Goal: Book appointment/travel/reservation

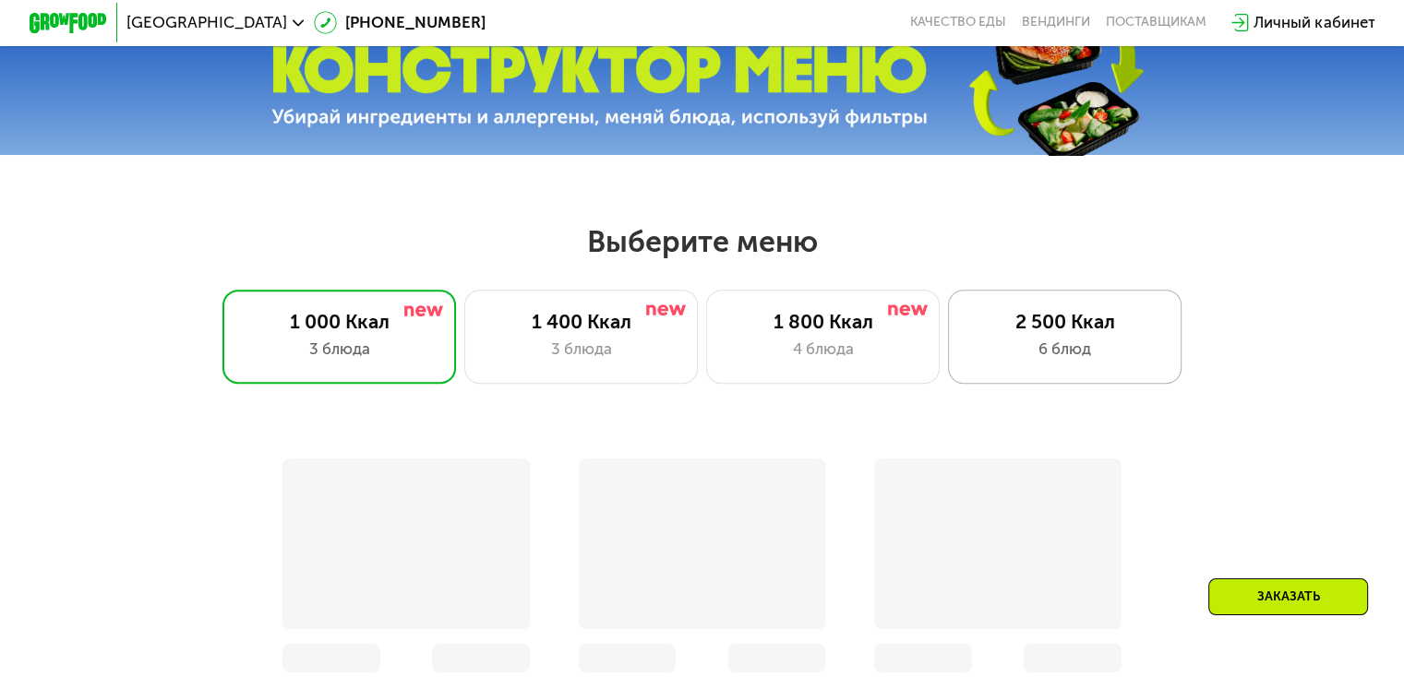
click at [1059, 333] on div "2 500 Ккал" at bounding box center [1064, 321] width 193 height 23
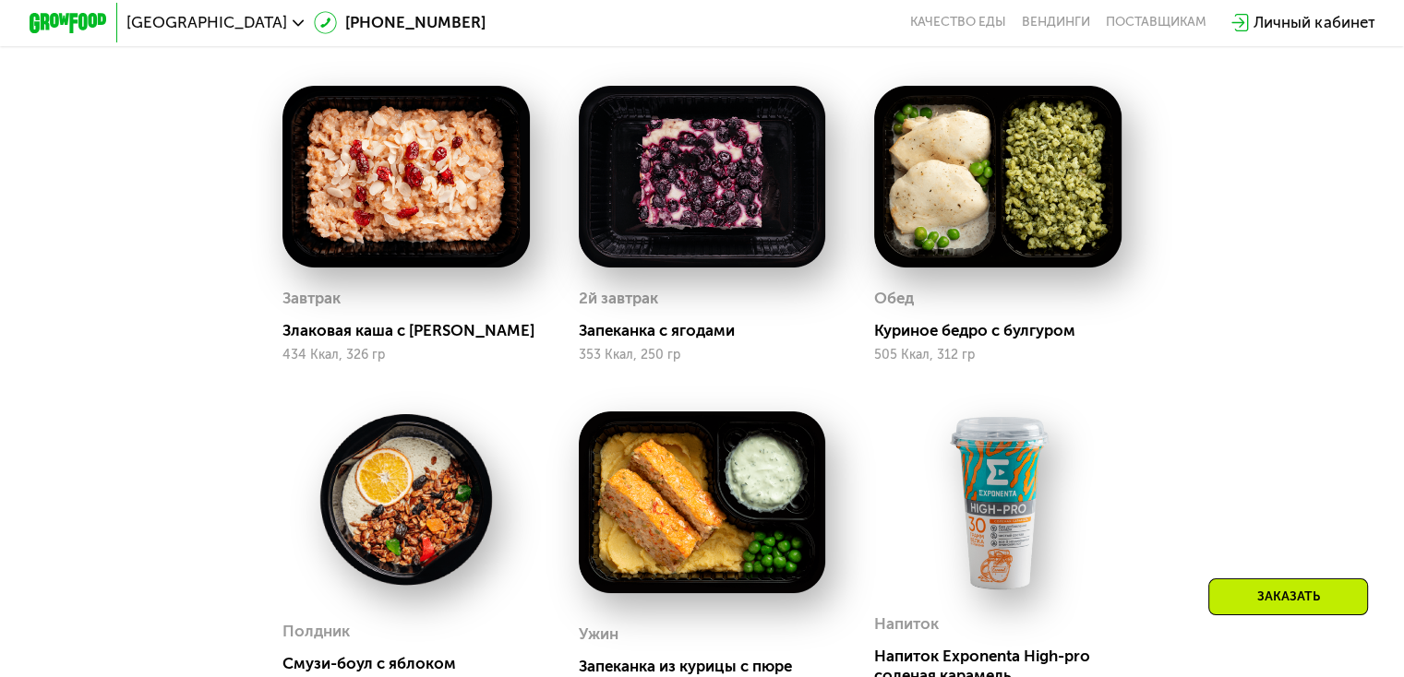
scroll to position [1015, 0]
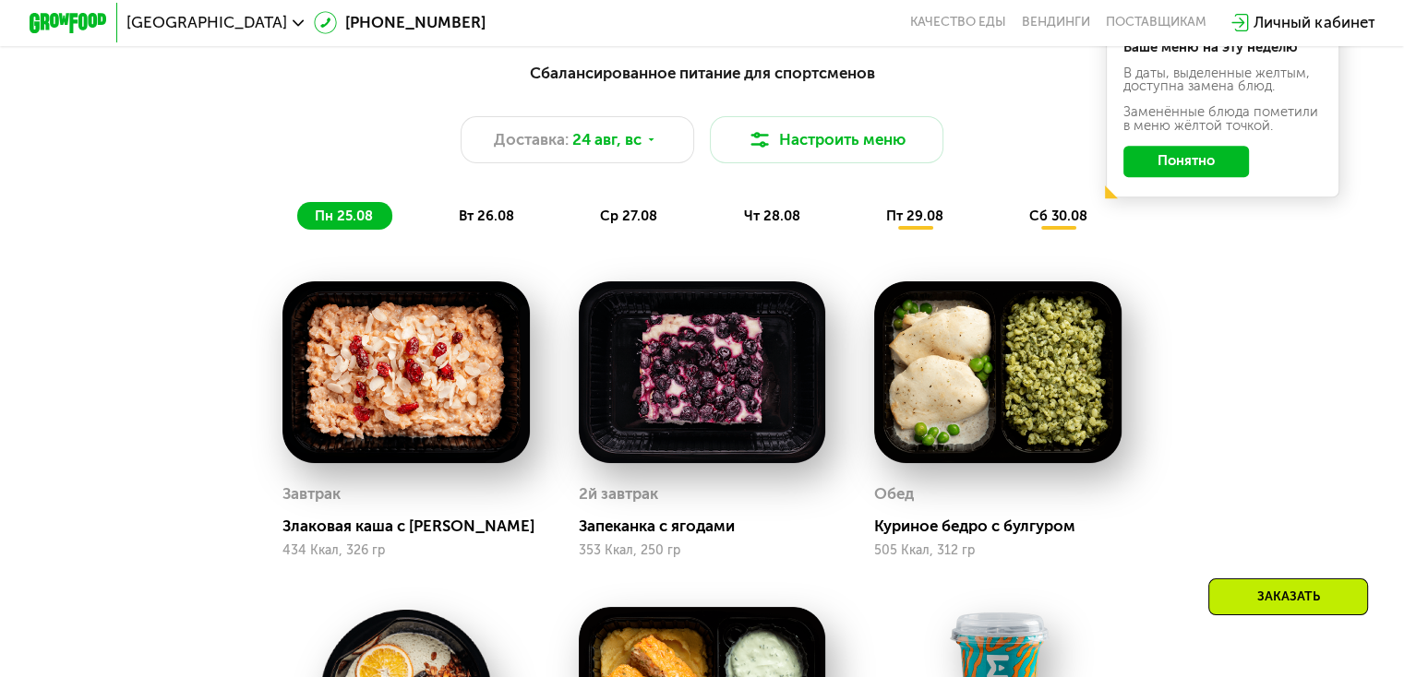
click at [496, 224] on span "вт 26.08" at bounding box center [486, 216] width 55 height 17
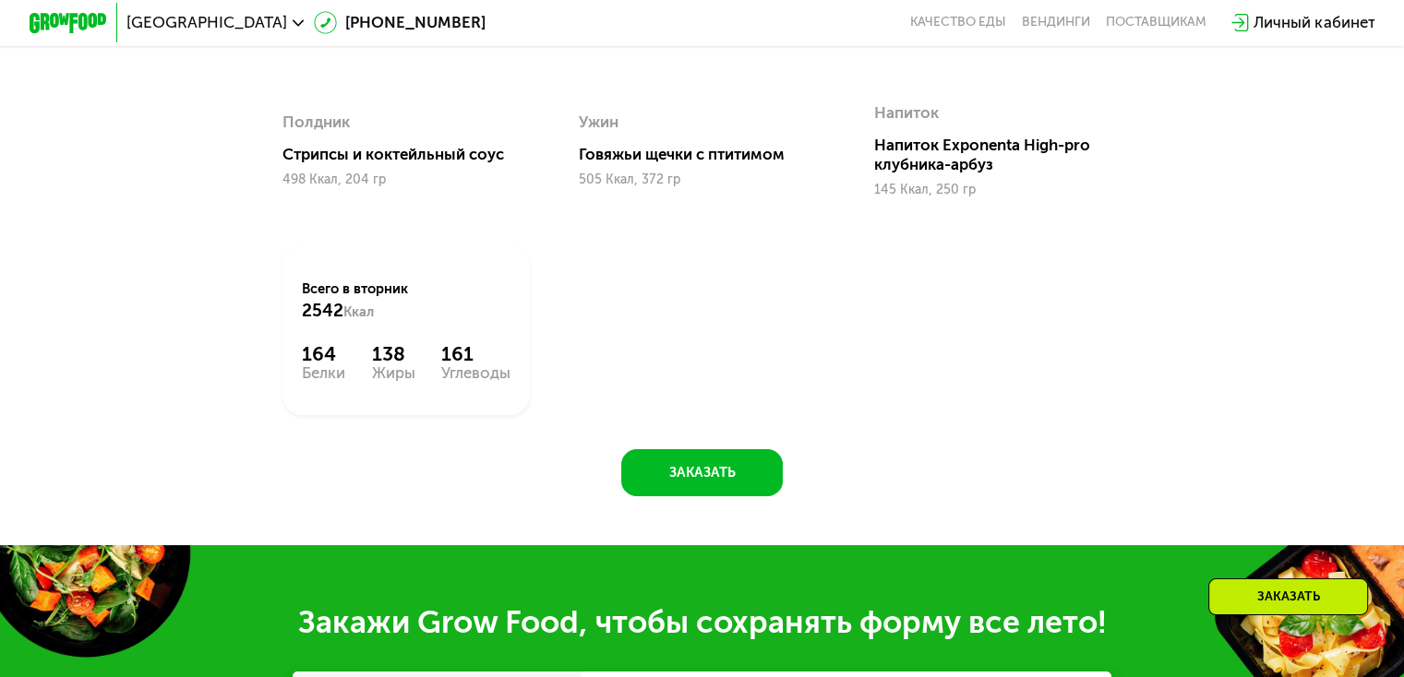
scroll to position [1107, 0]
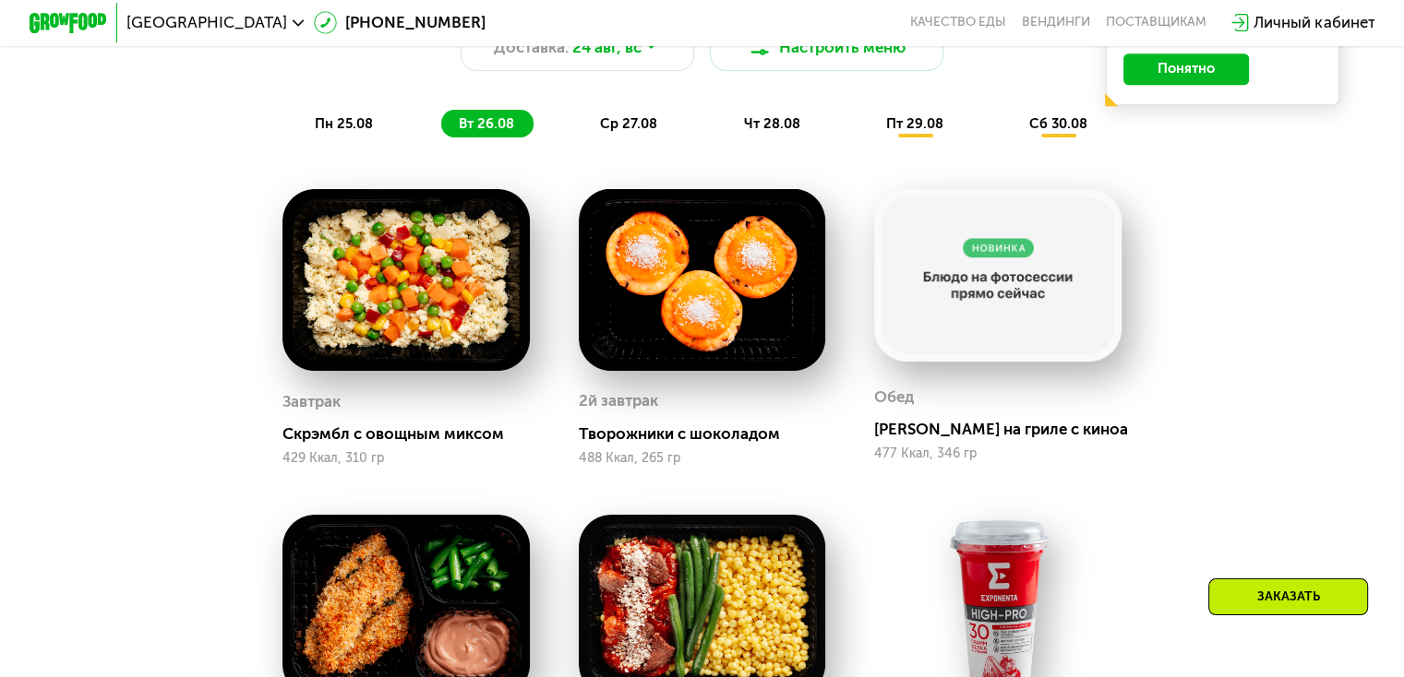
click at [638, 130] on span "ср 27.08" at bounding box center [628, 123] width 57 height 17
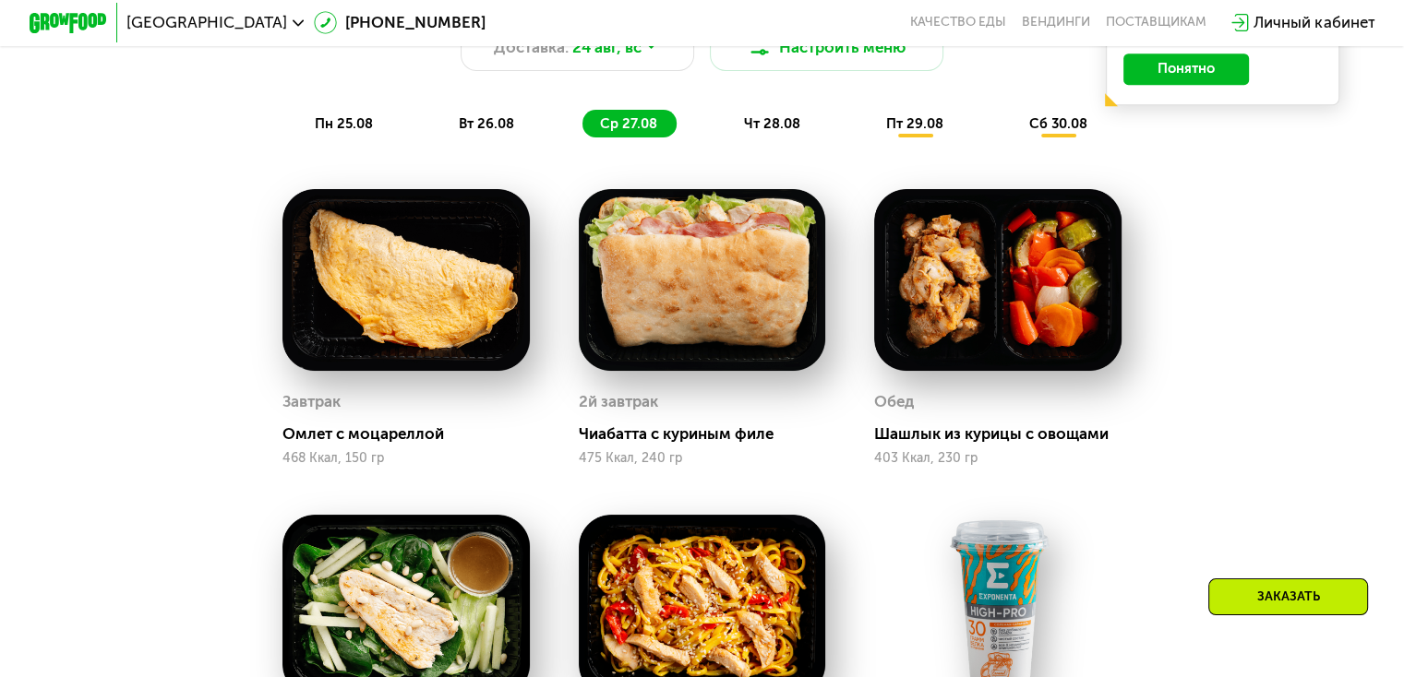
click at [777, 132] on span "чт 28.08" at bounding box center [771, 123] width 56 height 17
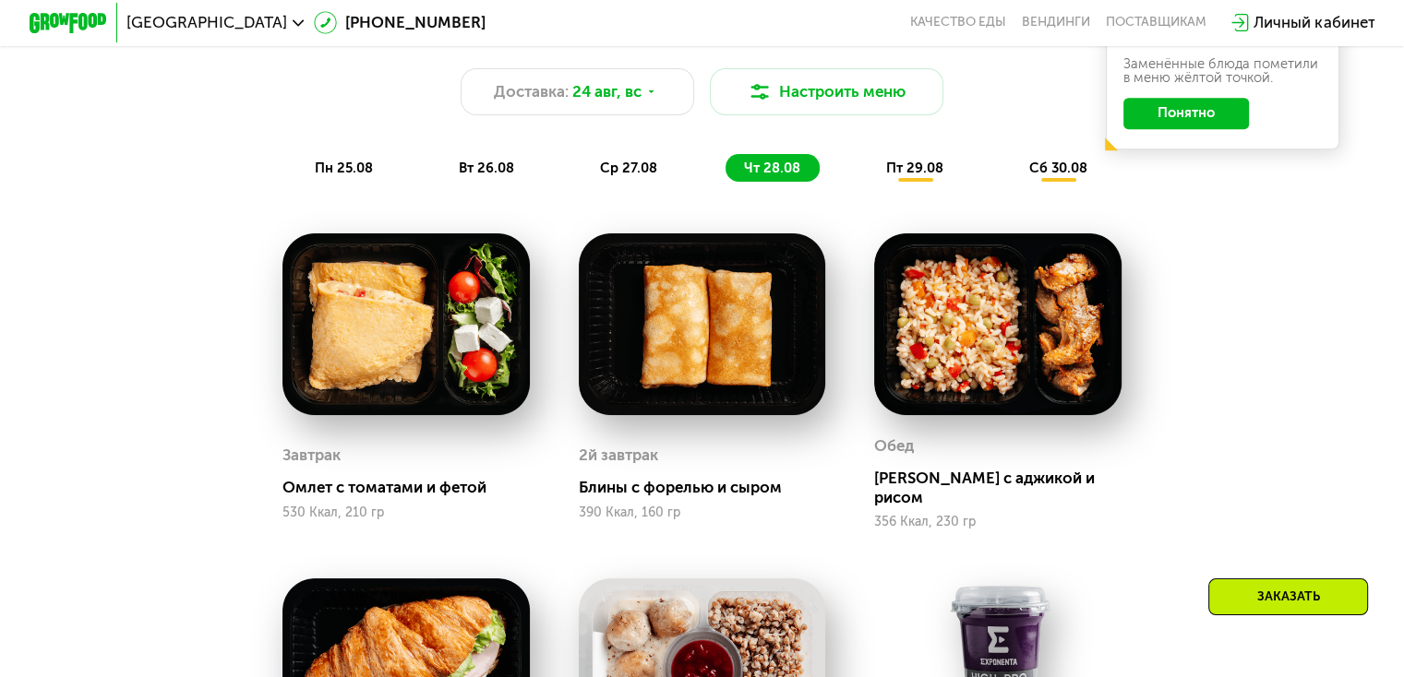
scroll to position [1015, 0]
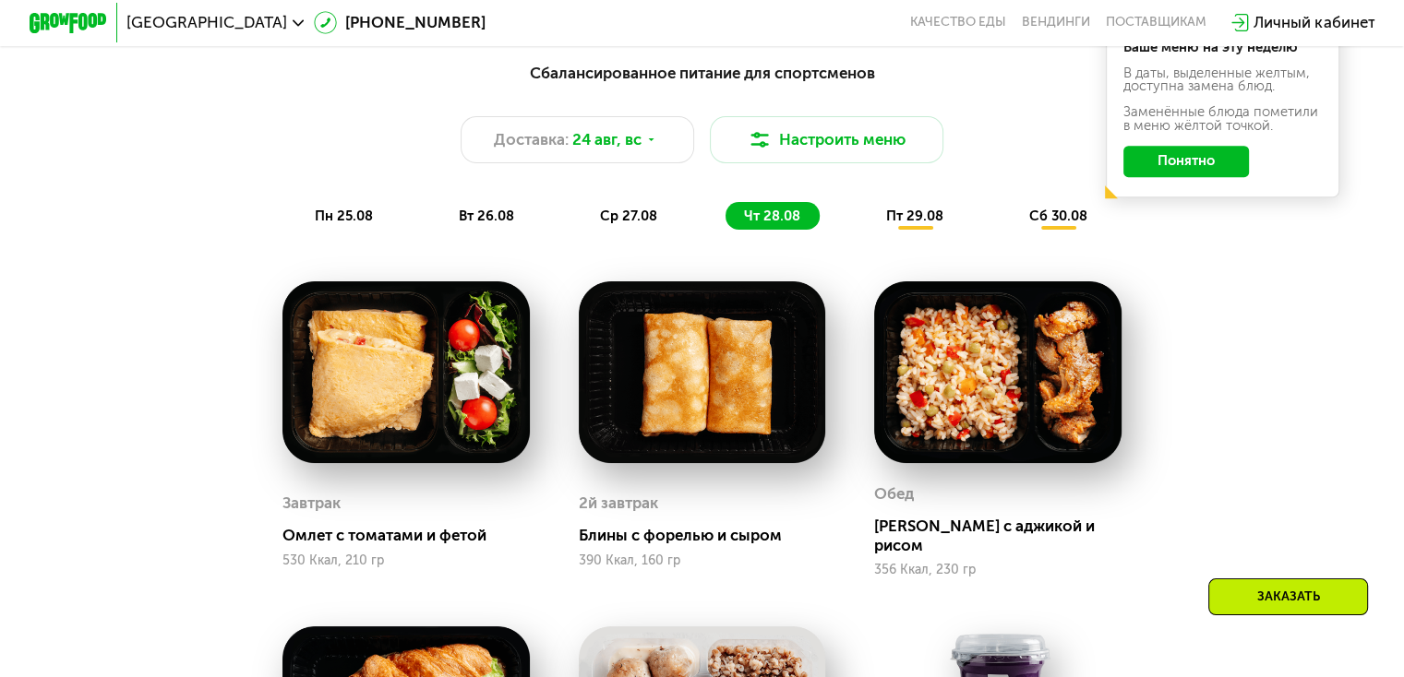
click at [901, 224] on span "пт 29.08" at bounding box center [914, 216] width 57 height 17
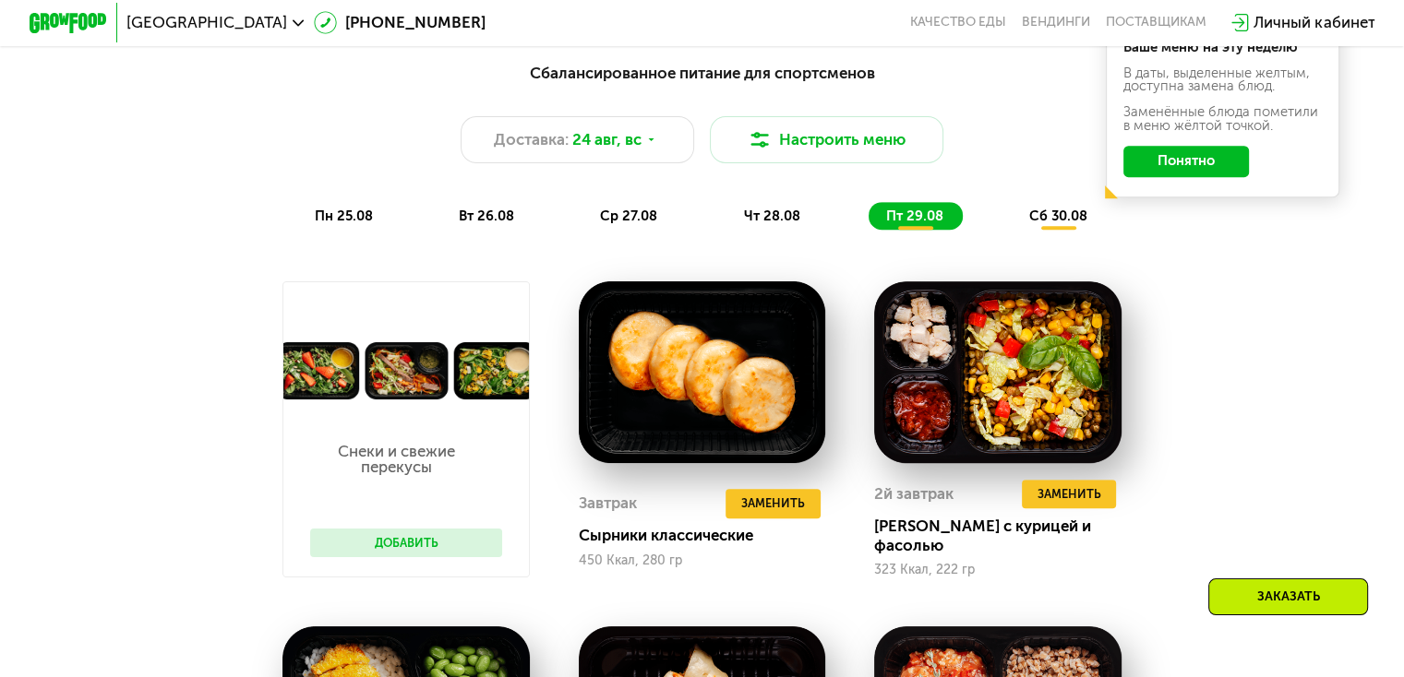
click at [1076, 221] on span "сб 30.08" at bounding box center [1058, 216] width 58 height 17
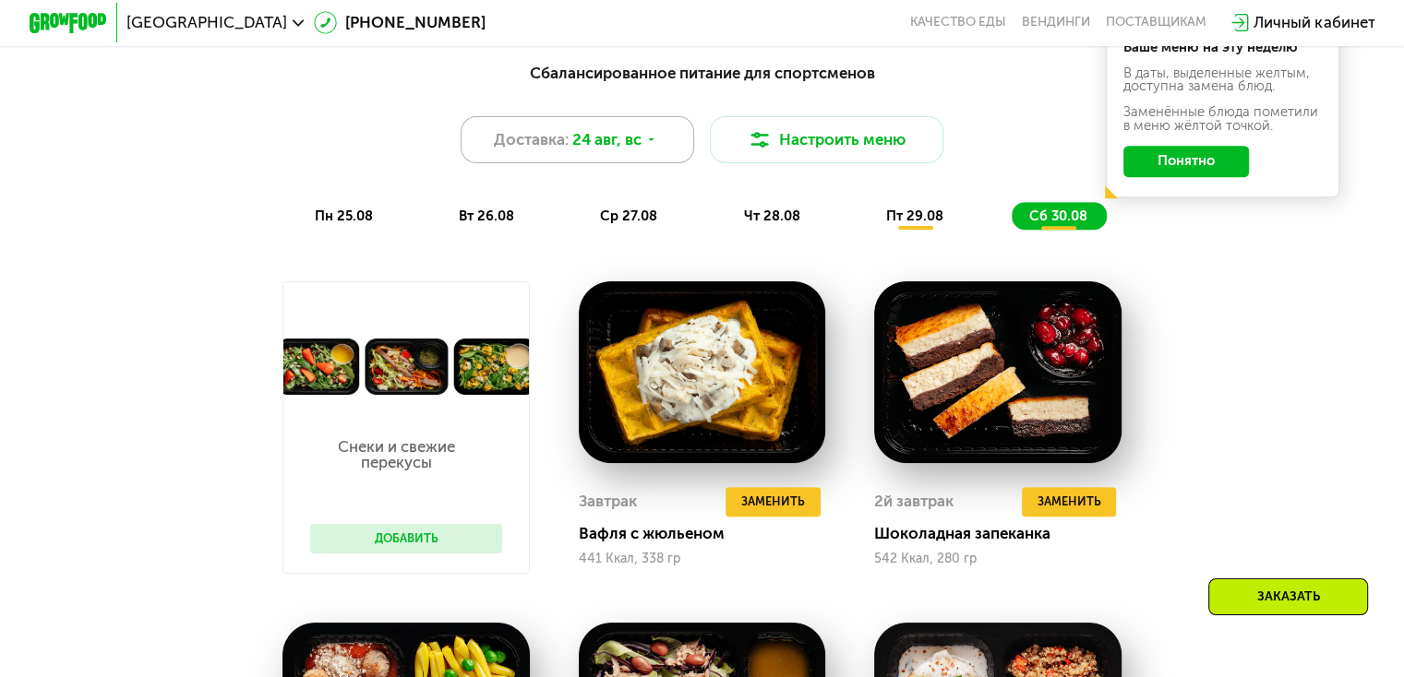
click at [650, 141] on use at bounding box center [652, 139] width 6 height 3
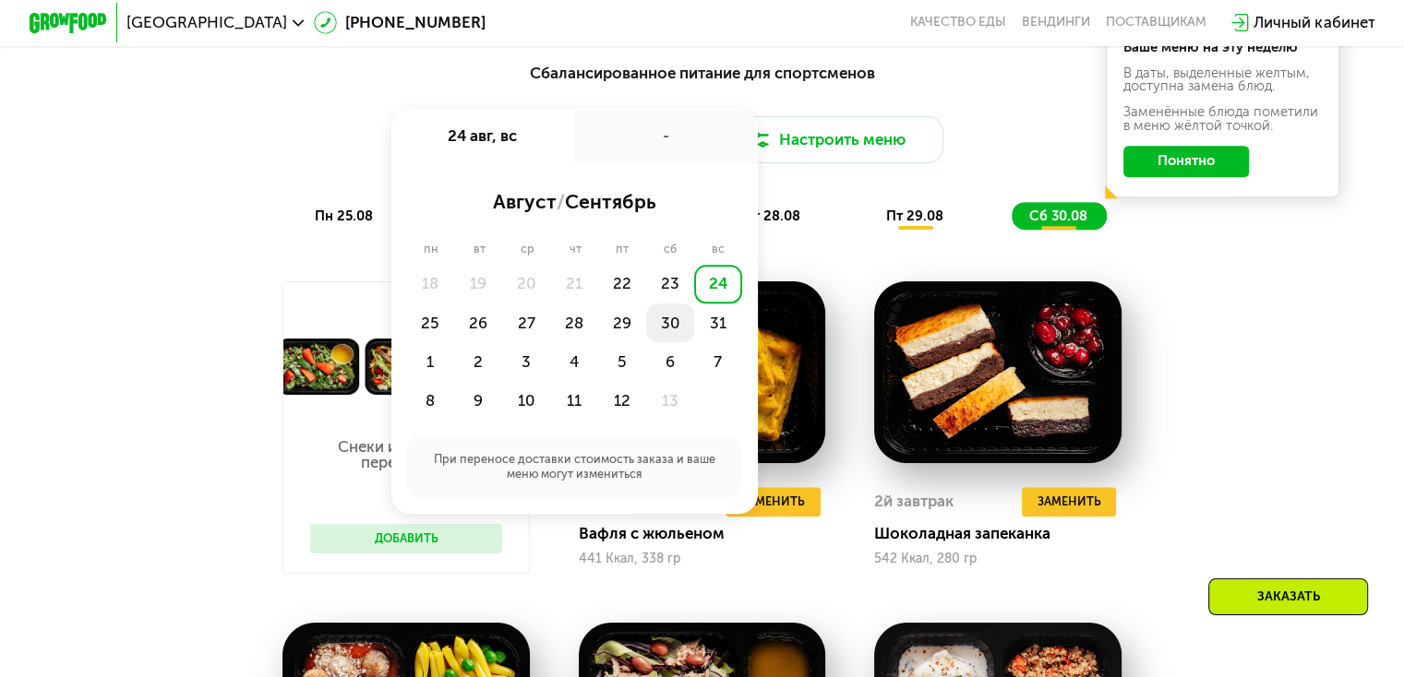
click at [694, 329] on div "30" at bounding box center [718, 323] width 48 height 39
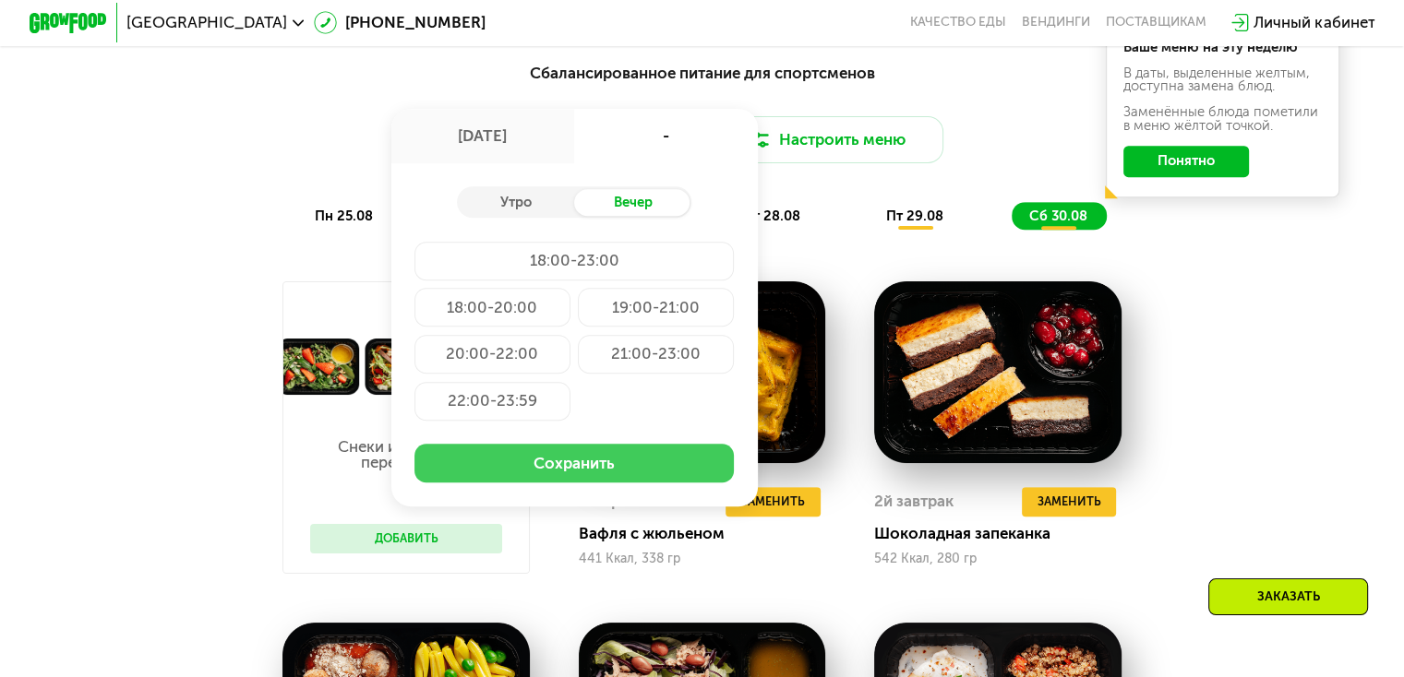
click at [644, 466] on button "Сохранить" at bounding box center [573, 463] width 319 height 39
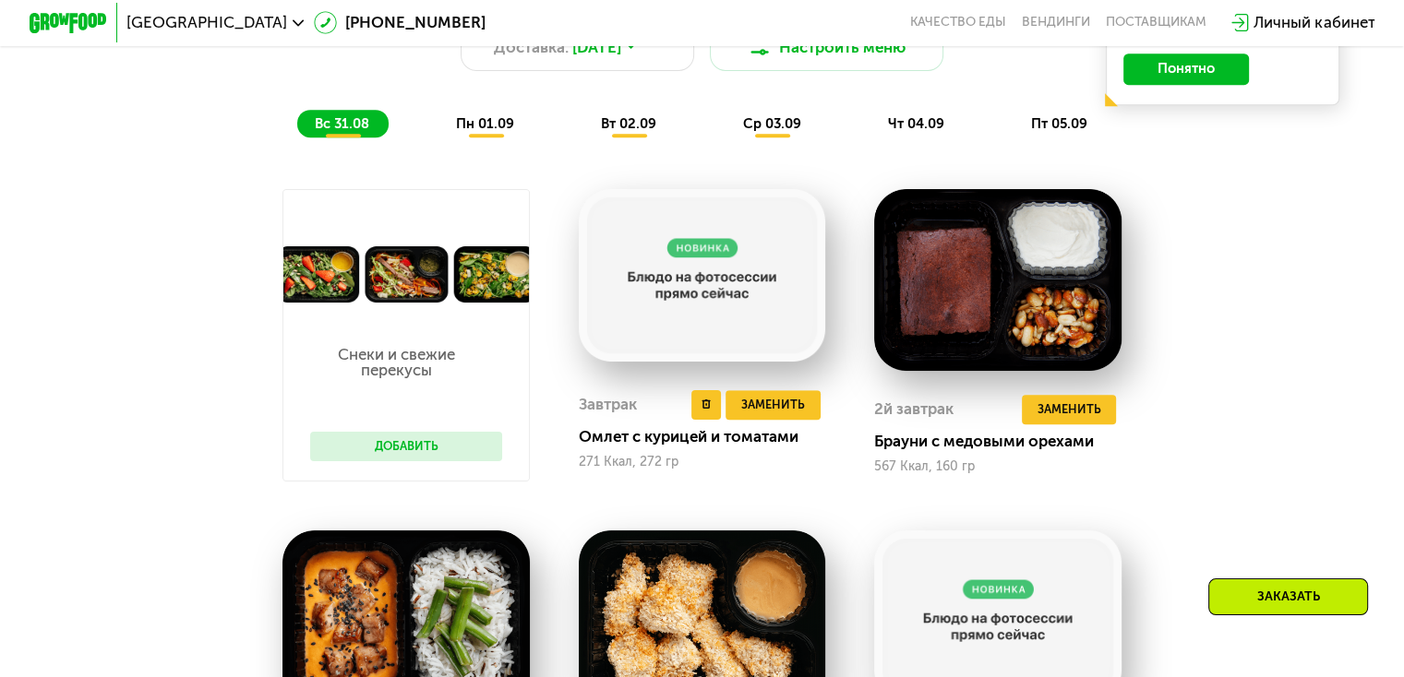
scroll to position [1107, 0]
click at [496, 131] on span "пн 01.09" at bounding box center [485, 123] width 58 height 17
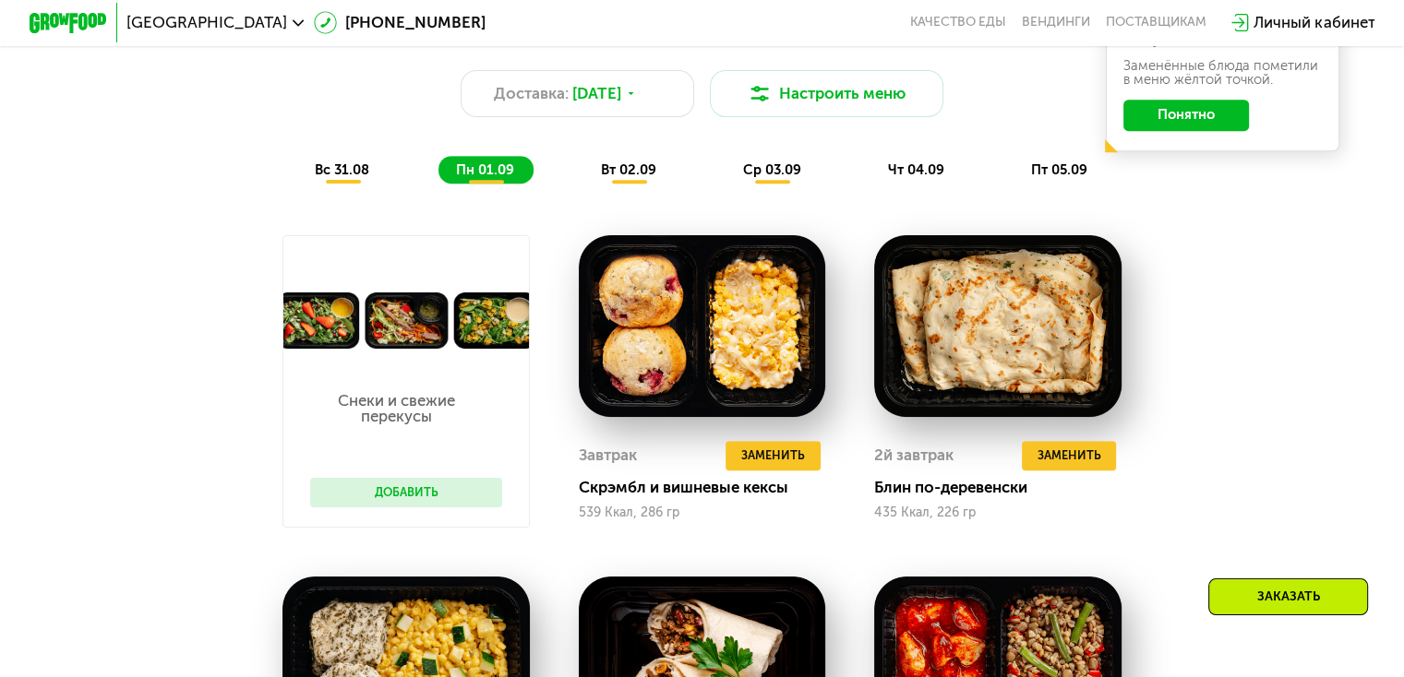
scroll to position [1015, 0]
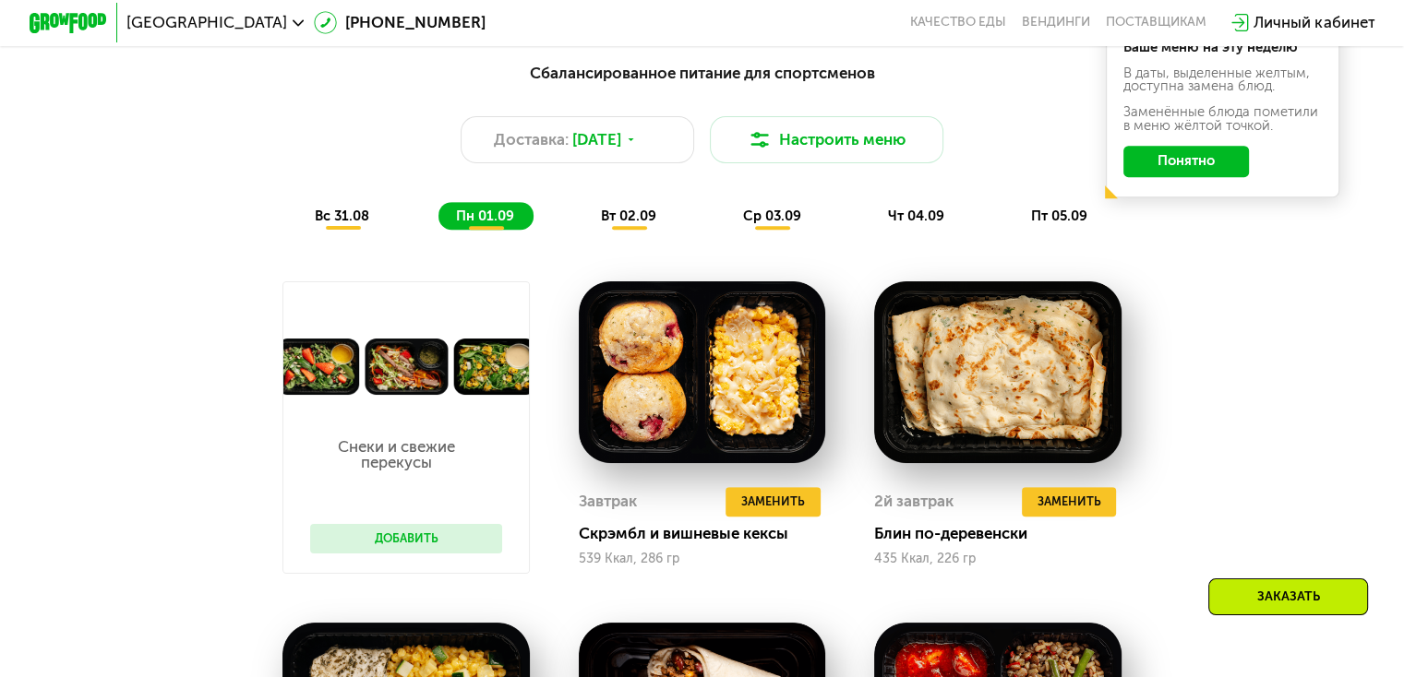
click at [613, 224] on span "вт 02.09" at bounding box center [628, 216] width 55 height 17
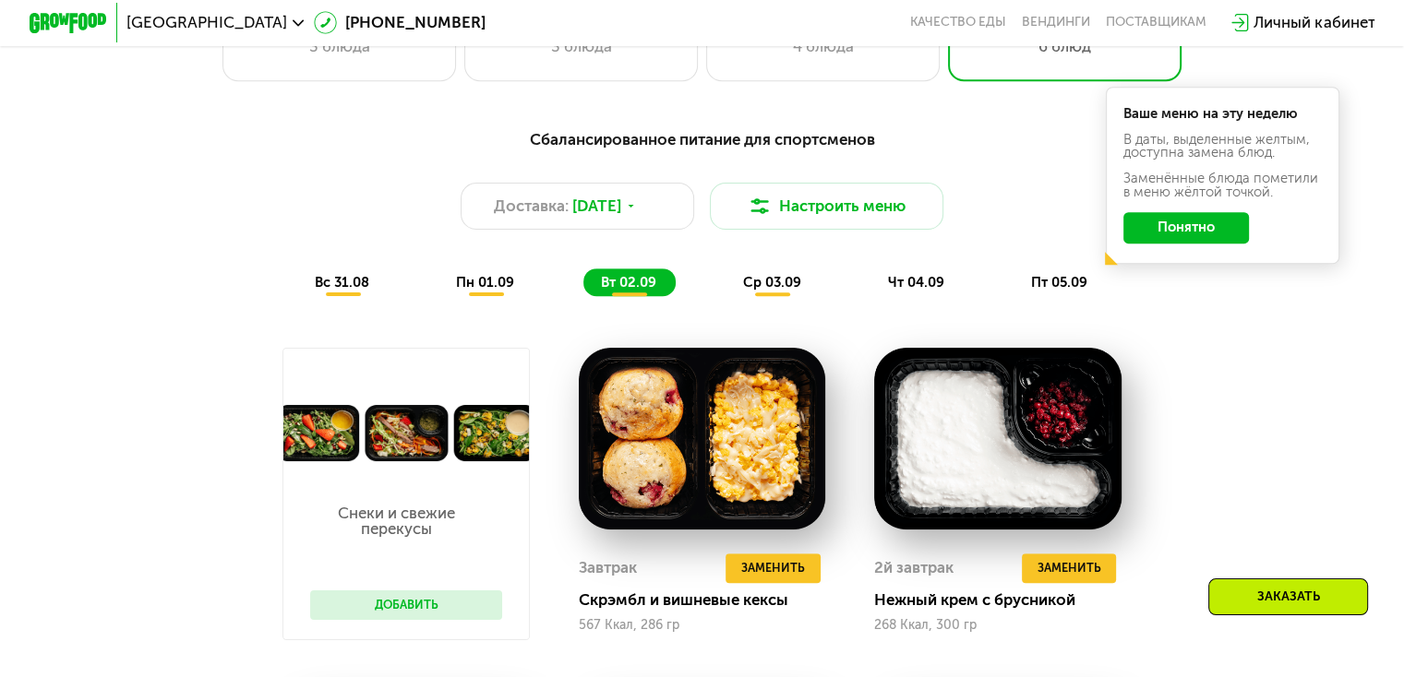
scroll to position [923, 0]
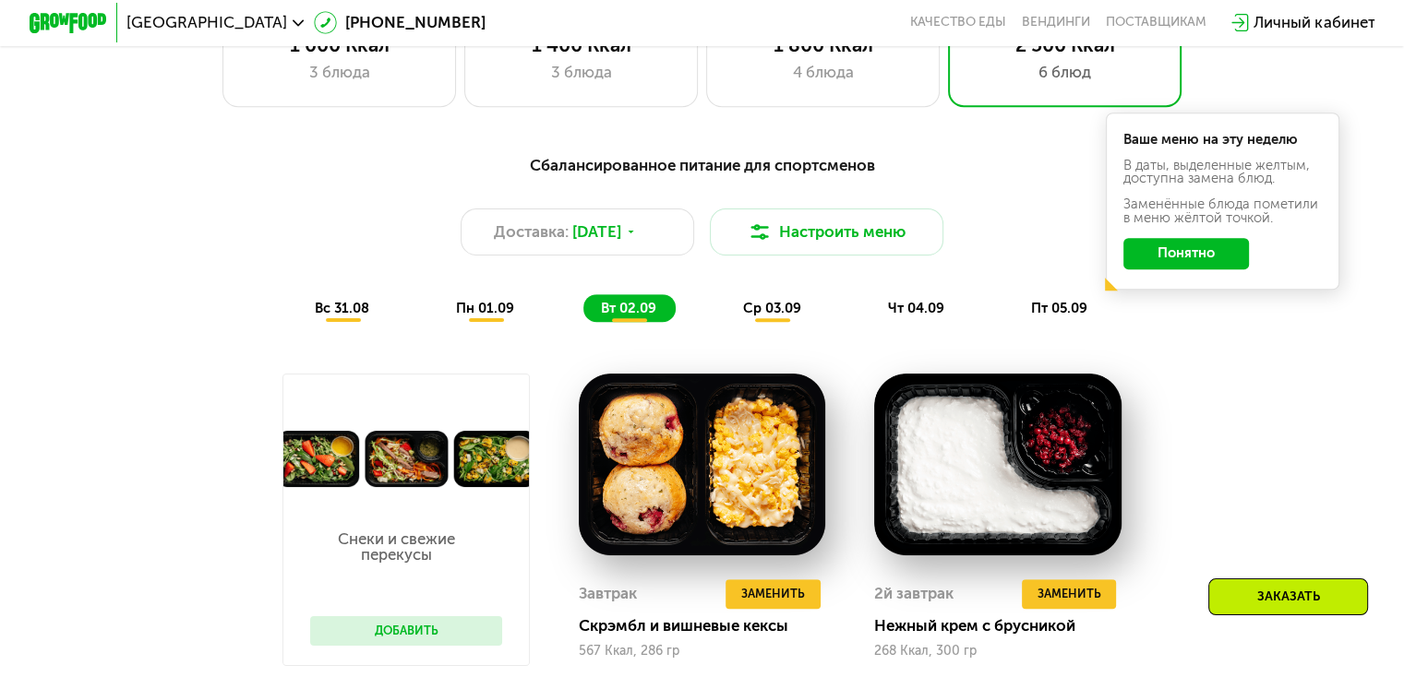
click at [777, 311] on span "ср 03.09" at bounding box center [772, 308] width 58 height 17
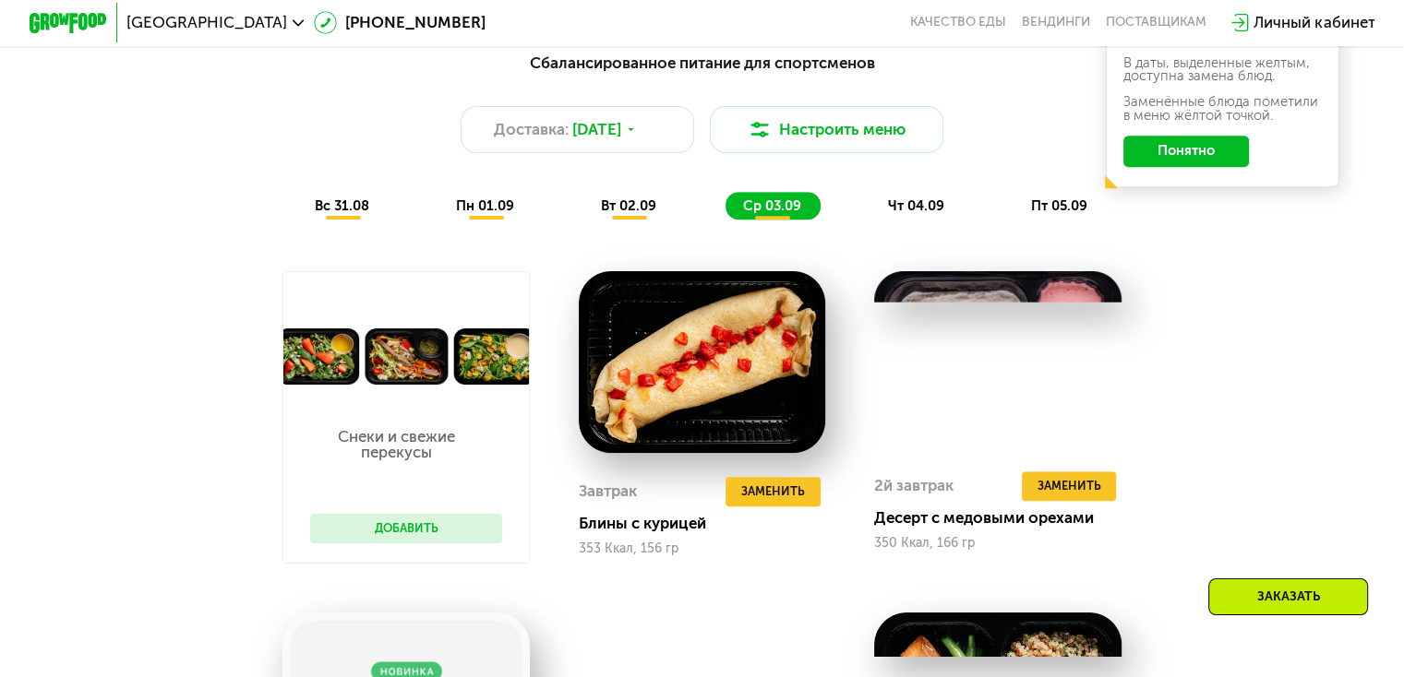
scroll to position [1015, 0]
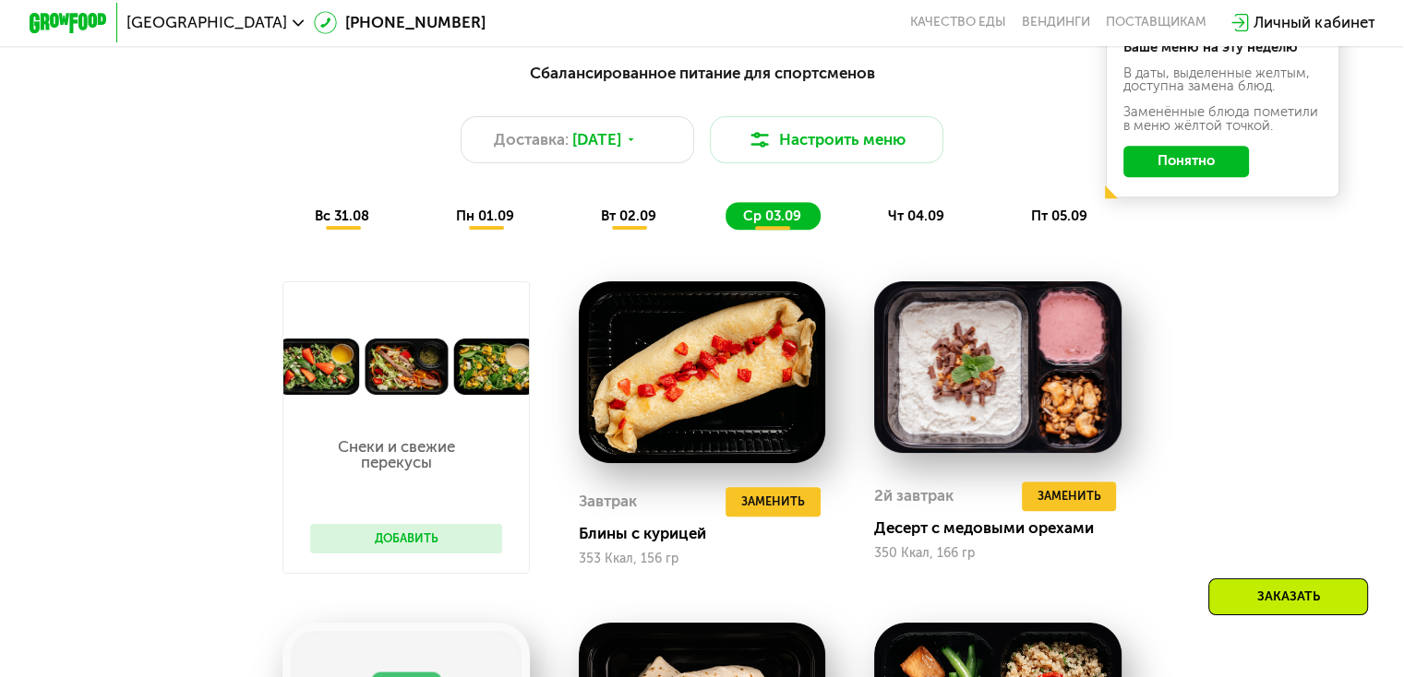
click at [915, 224] on span "чт 04.09" at bounding box center [916, 216] width 56 height 17
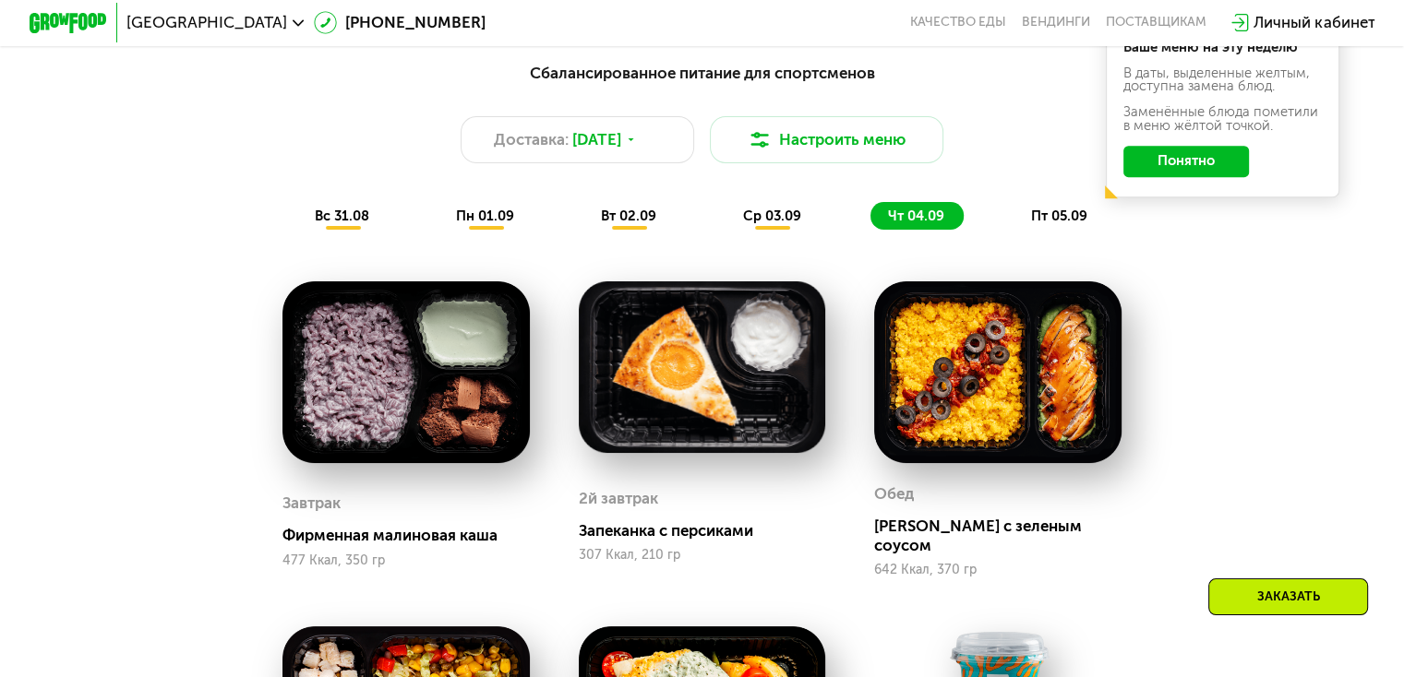
click at [1062, 224] on span "пт 05.09" at bounding box center [1059, 216] width 56 height 17
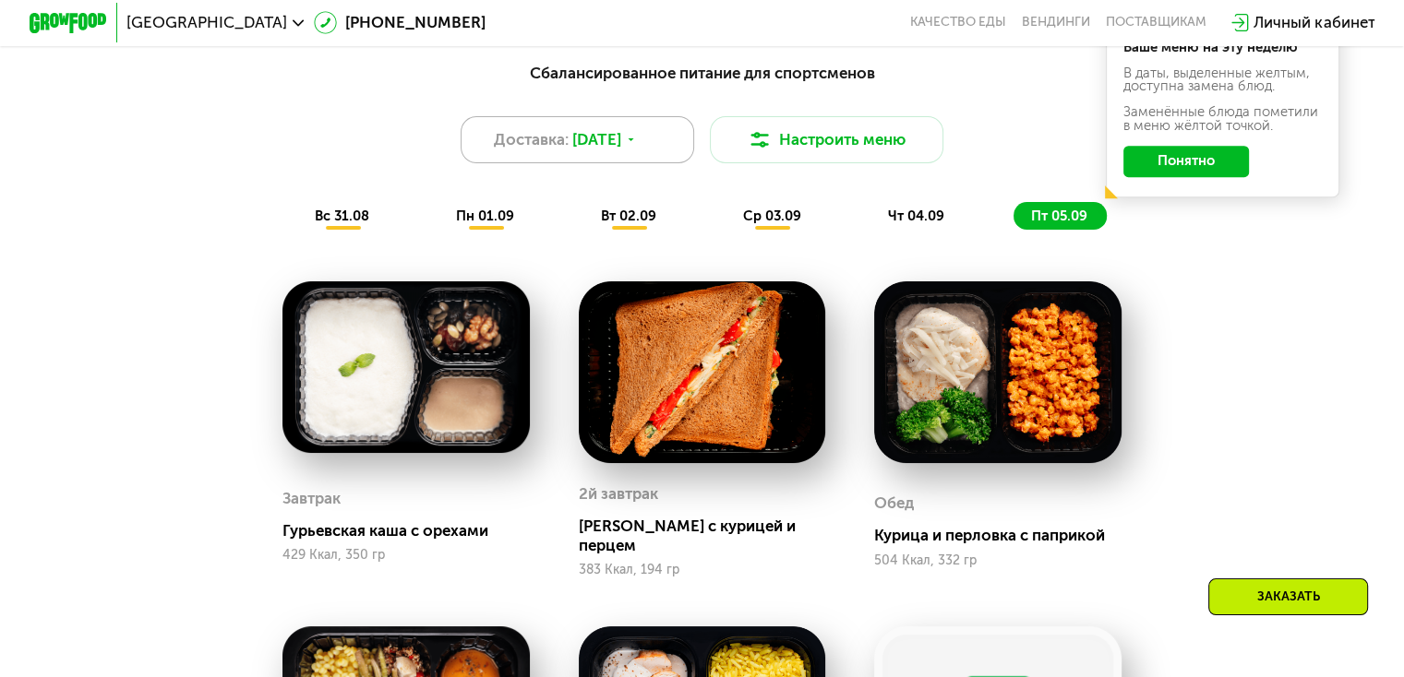
click at [637, 143] on icon at bounding box center [631, 140] width 12 height 12
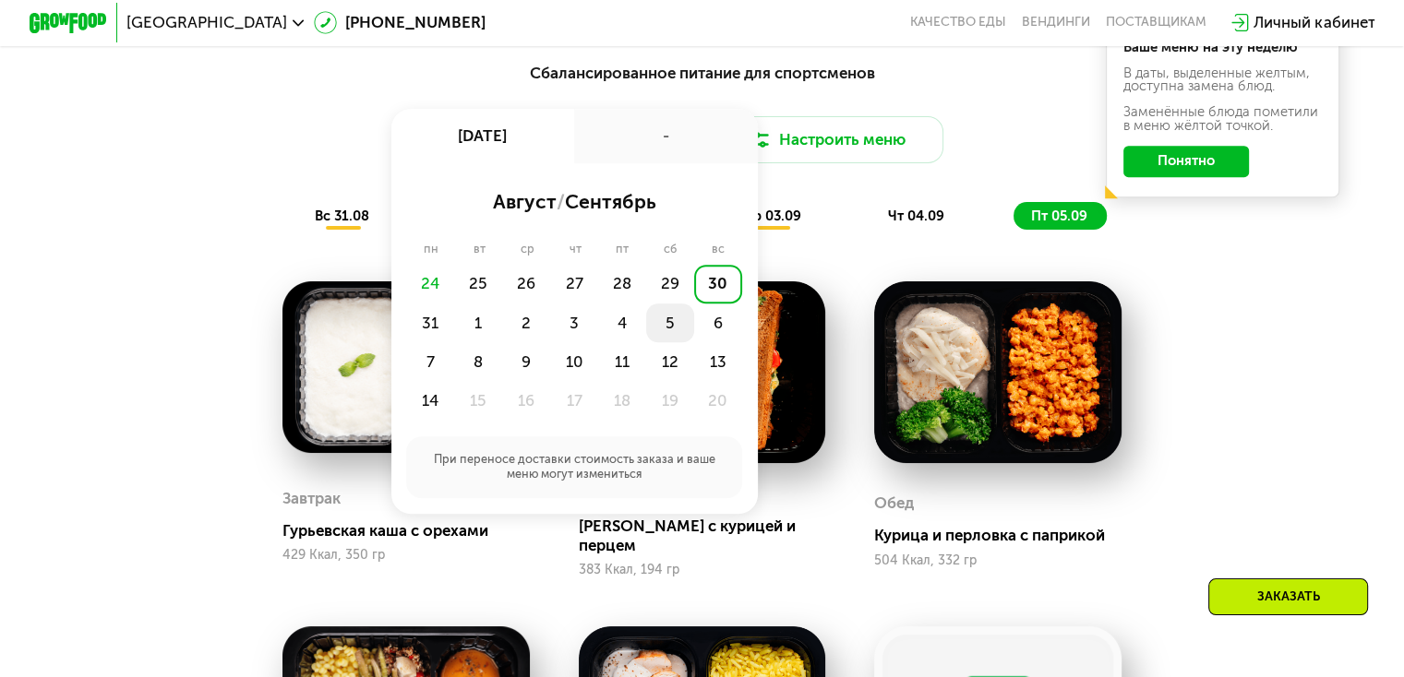
click at [694, 334] on div "5" at bounding box center [718, 323] width 48 height 39
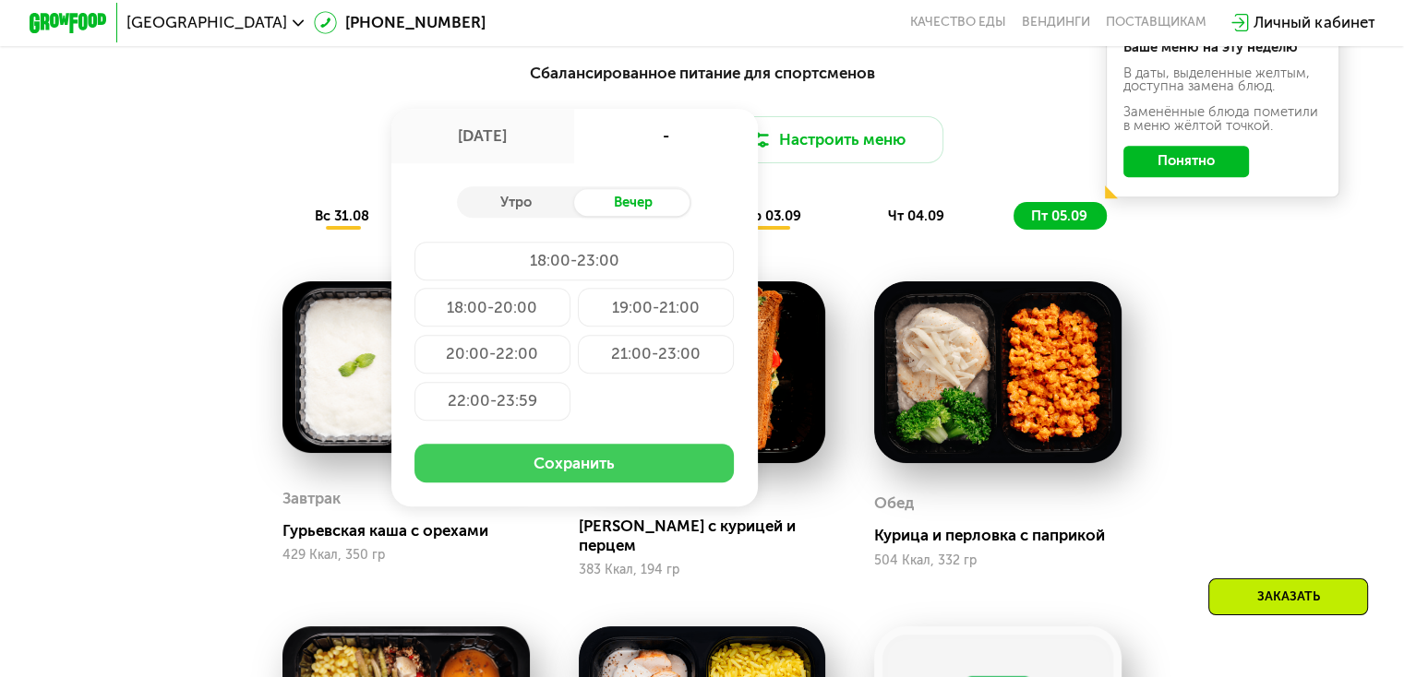
click at [632, 467] on button "Сохранить" at bounding box center [573, 463] width 319 height 39
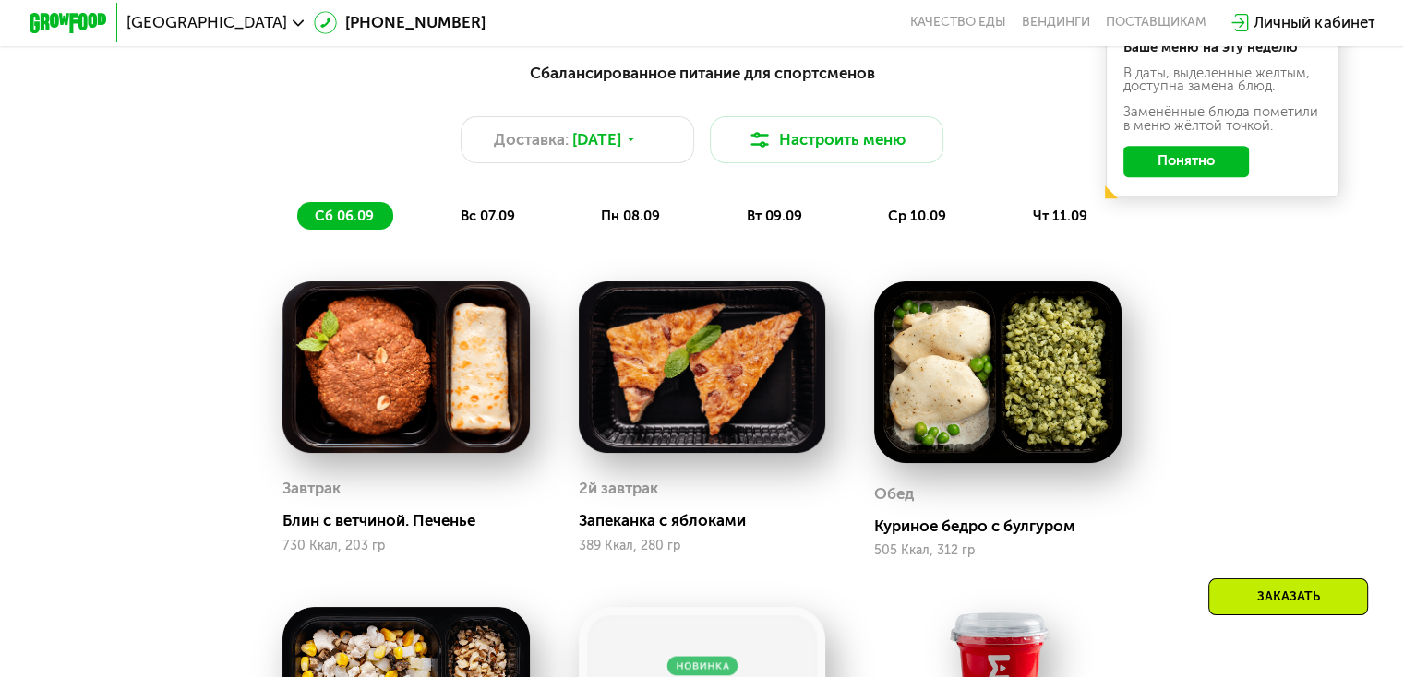
click at [481, 220] on span "вс 07.09" at bounding box center [488, 216] width 54 height 17
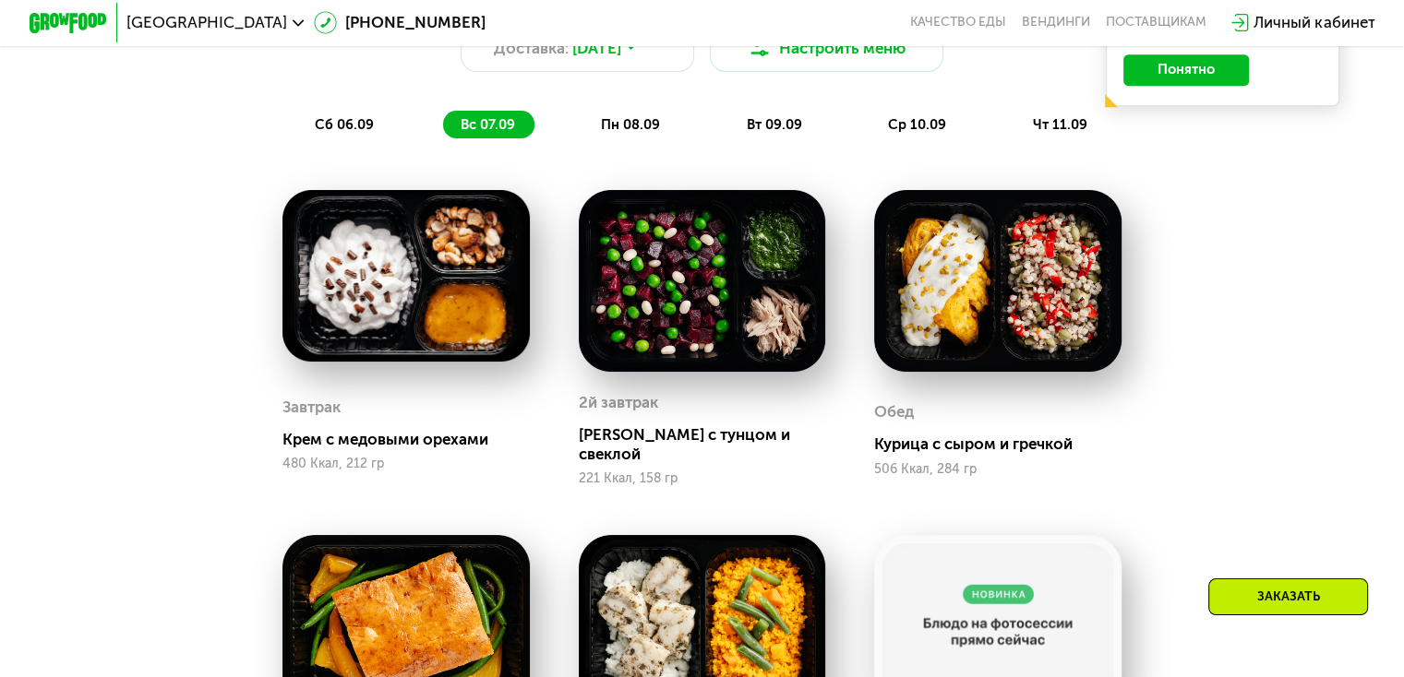
scroll to position [1107, 0]
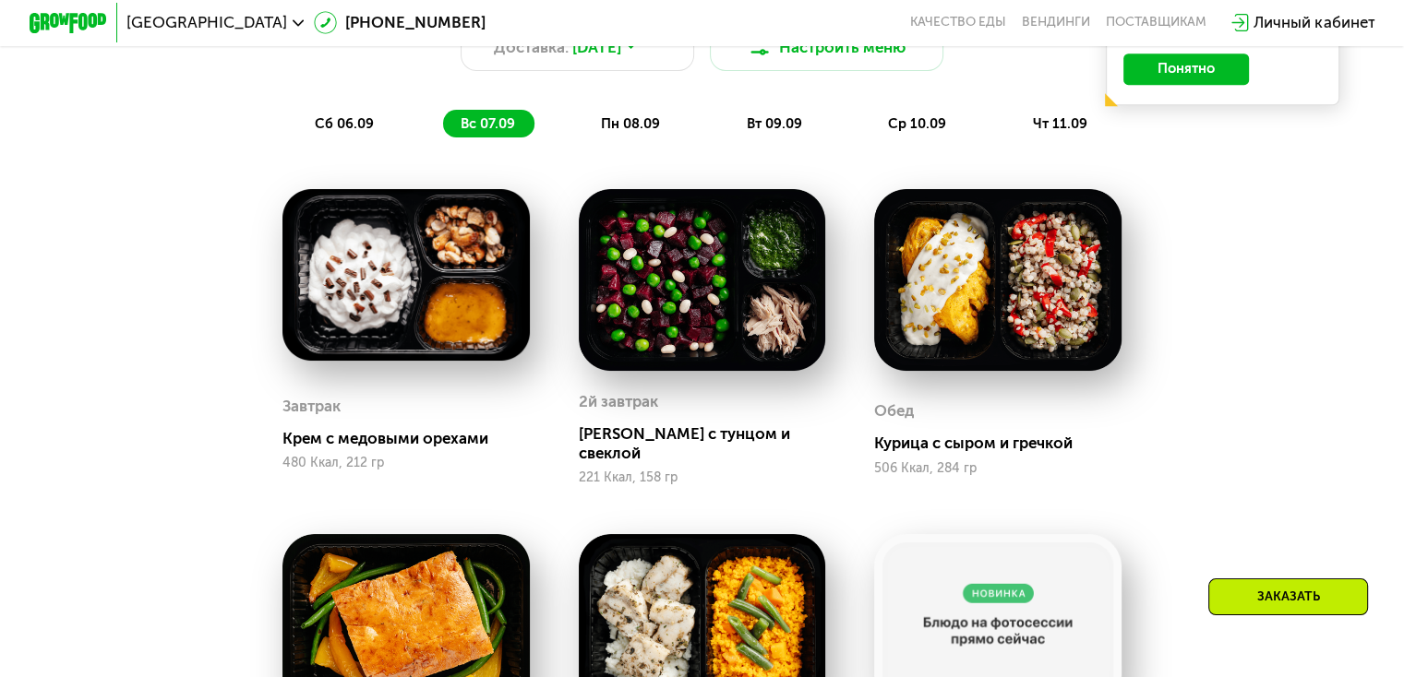
click at [646, 132] on span "пн 08.09" at bounding box center [630, 123] width 59 height 17
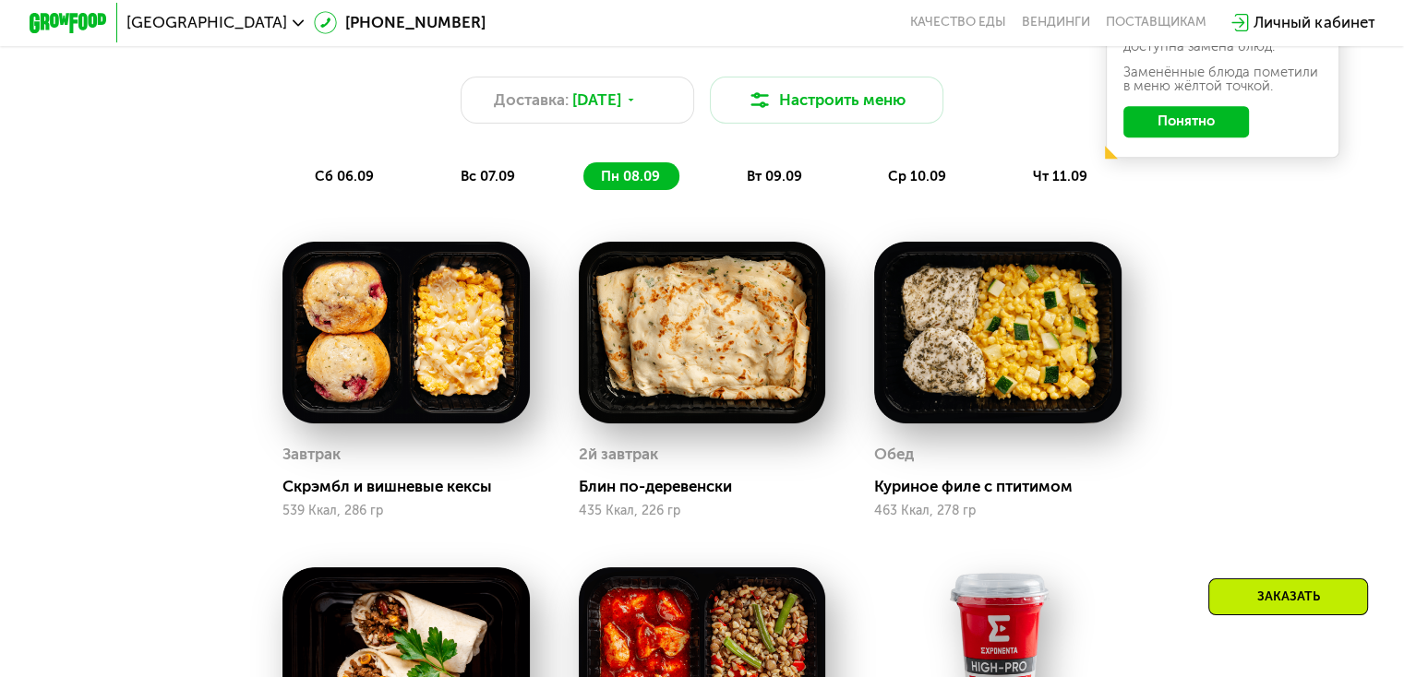
scroll to position [1015, 0]
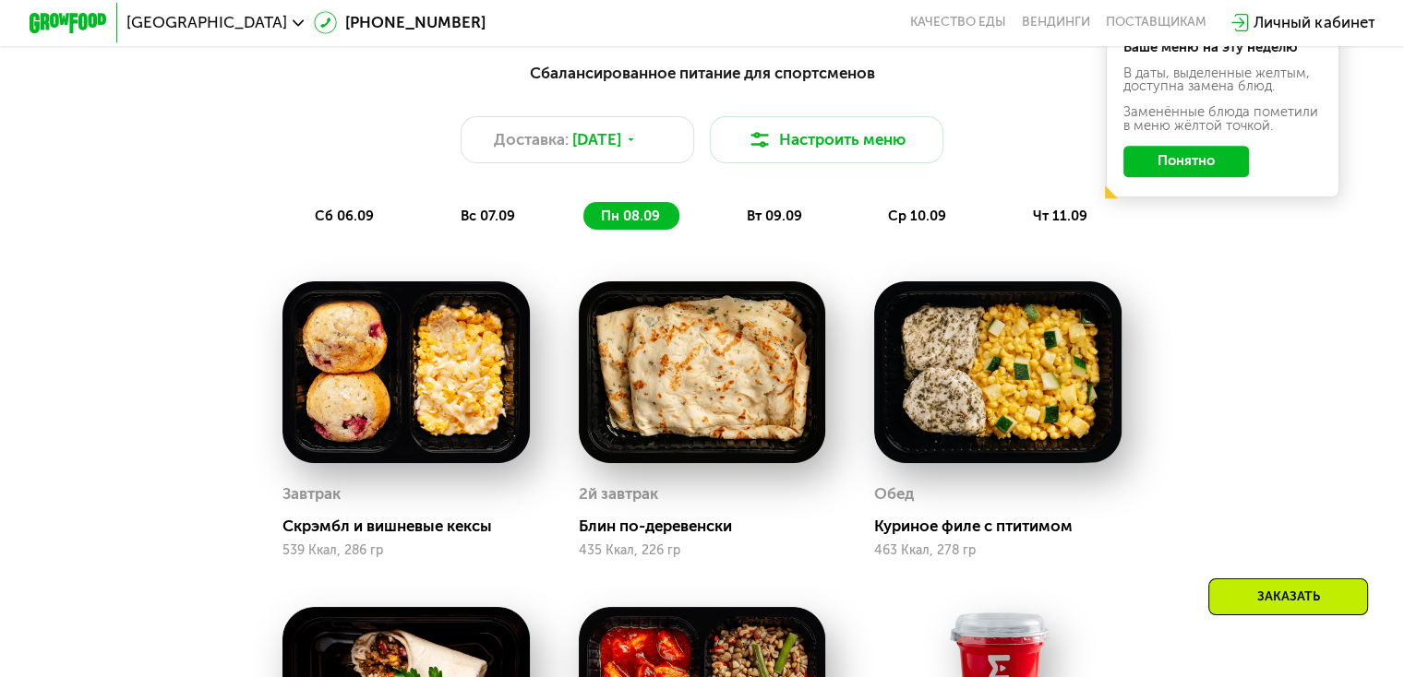
click at [778, 223] on span "вт 09.09" at bounding box center [774, 216] width 55 height 17
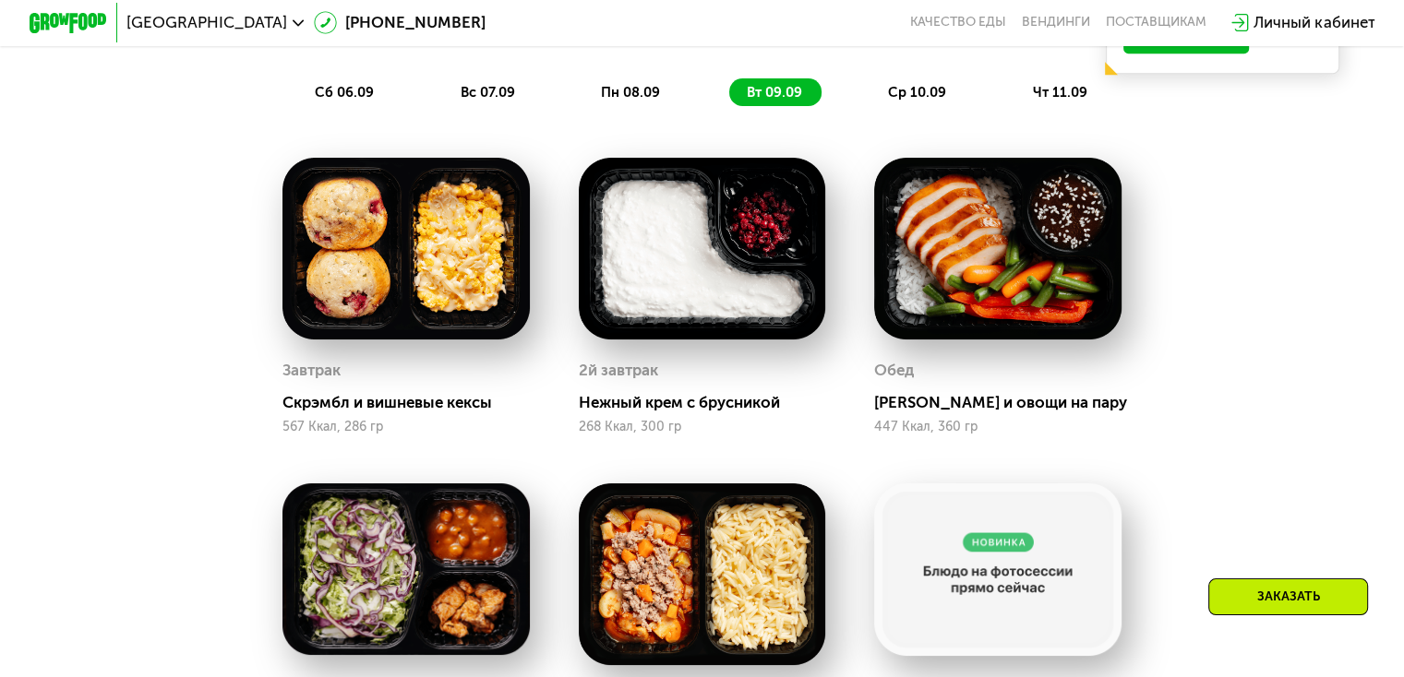
scroll to position [1107, 0]
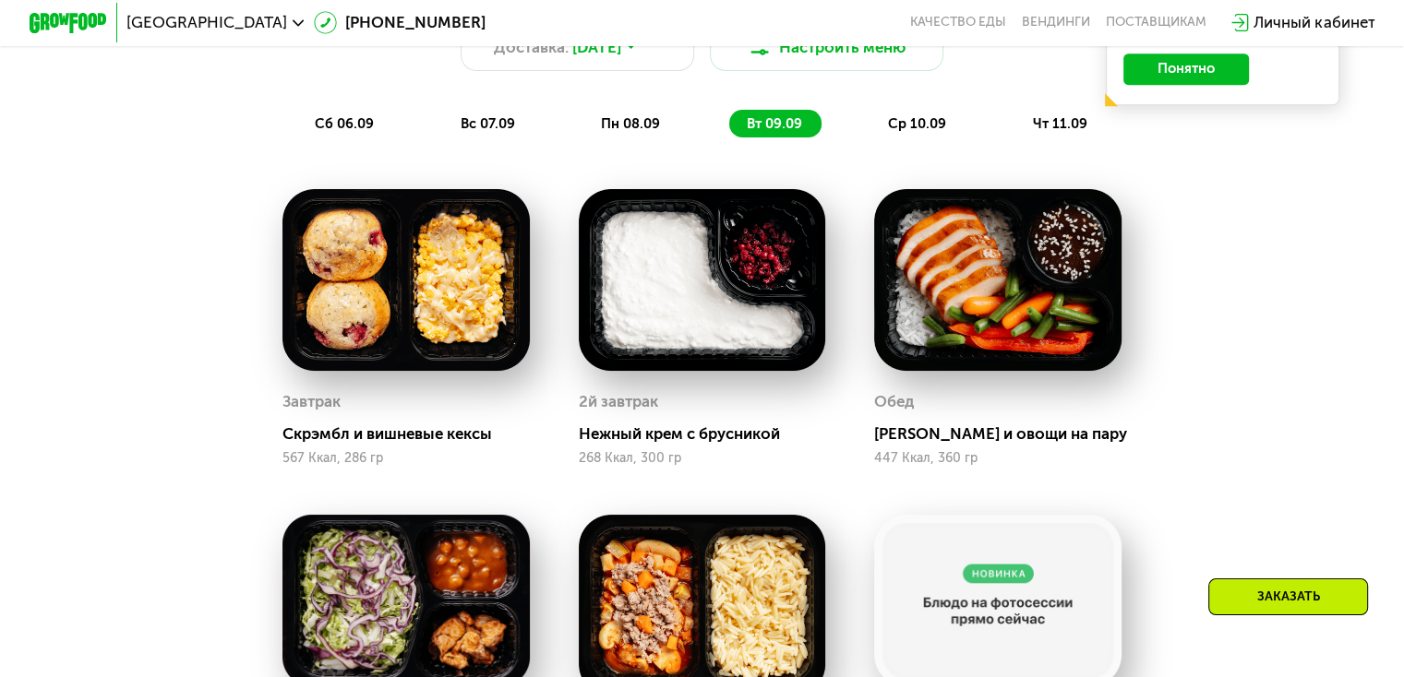
click at [927, 129] on span "ср 10.09" at bounding box center [917, 123] width 58 height 17
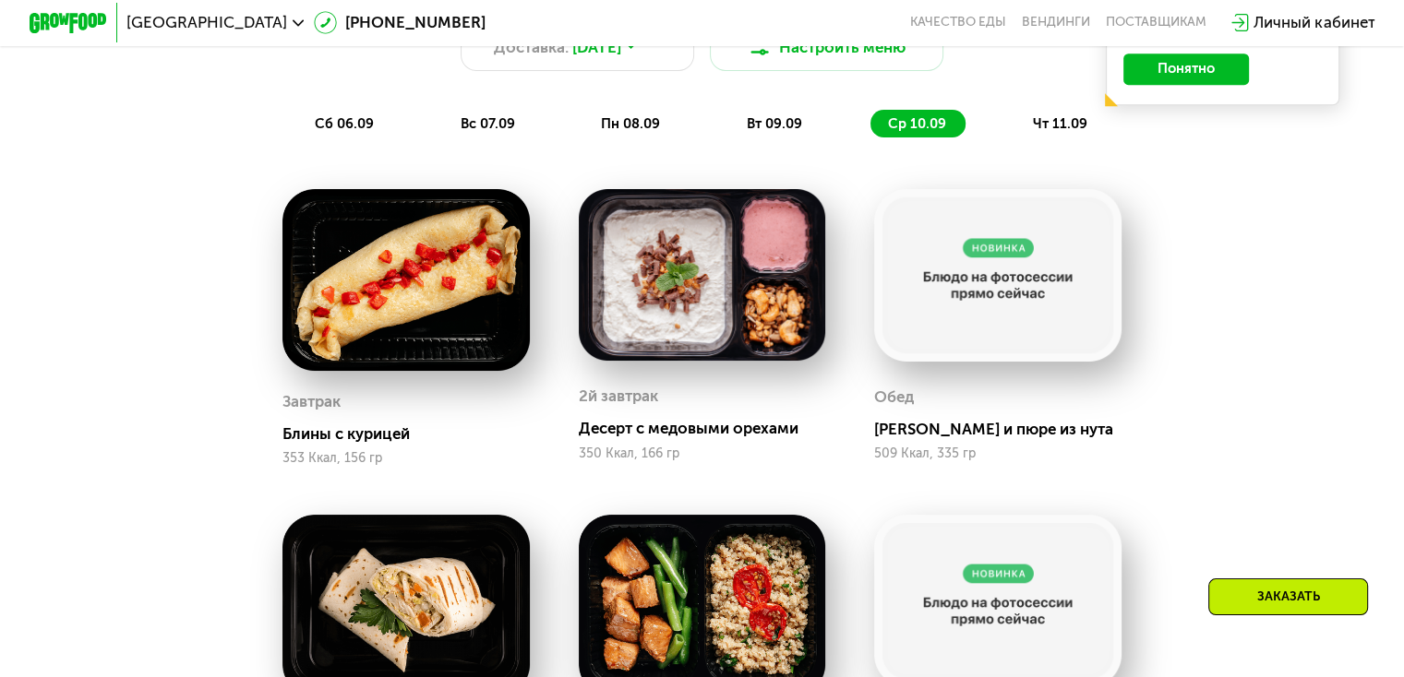
click at [1056, 130] on span "чт 11.09" at bounding box center [1060, 123] width 54 height 17
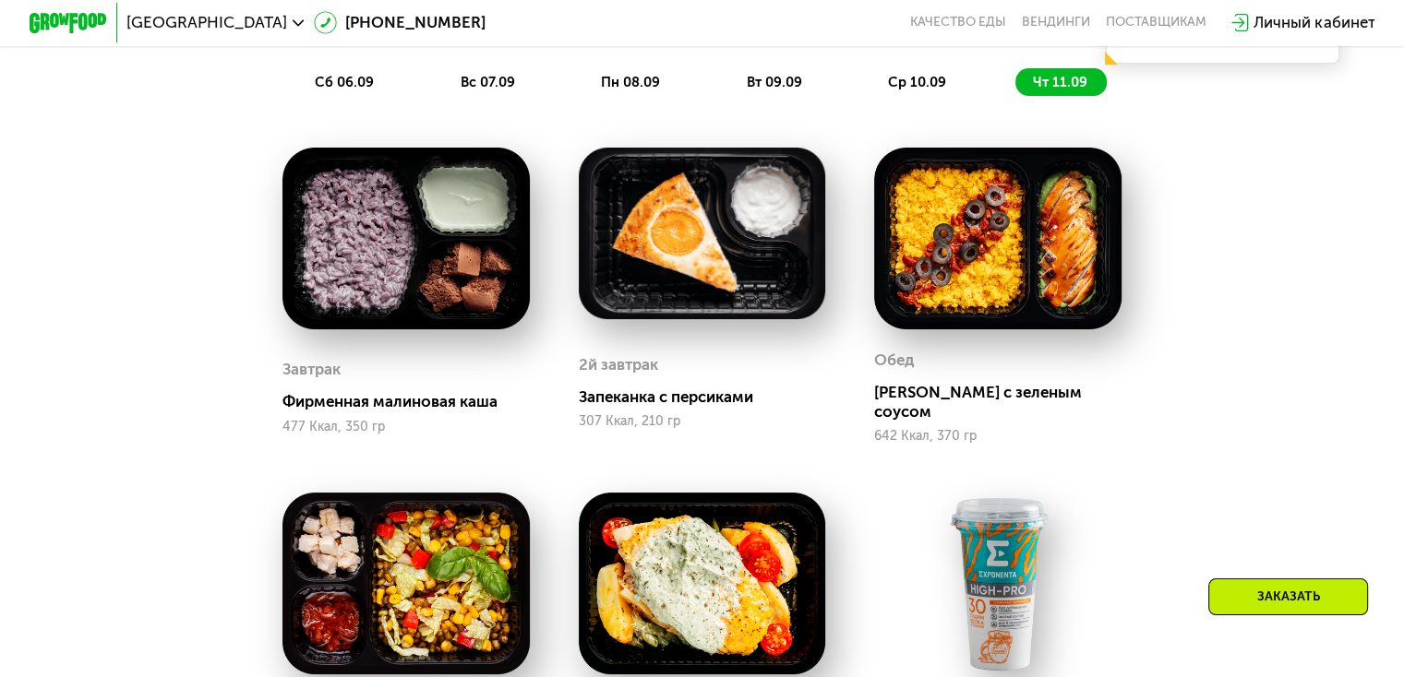
scroll to position [923, 0]
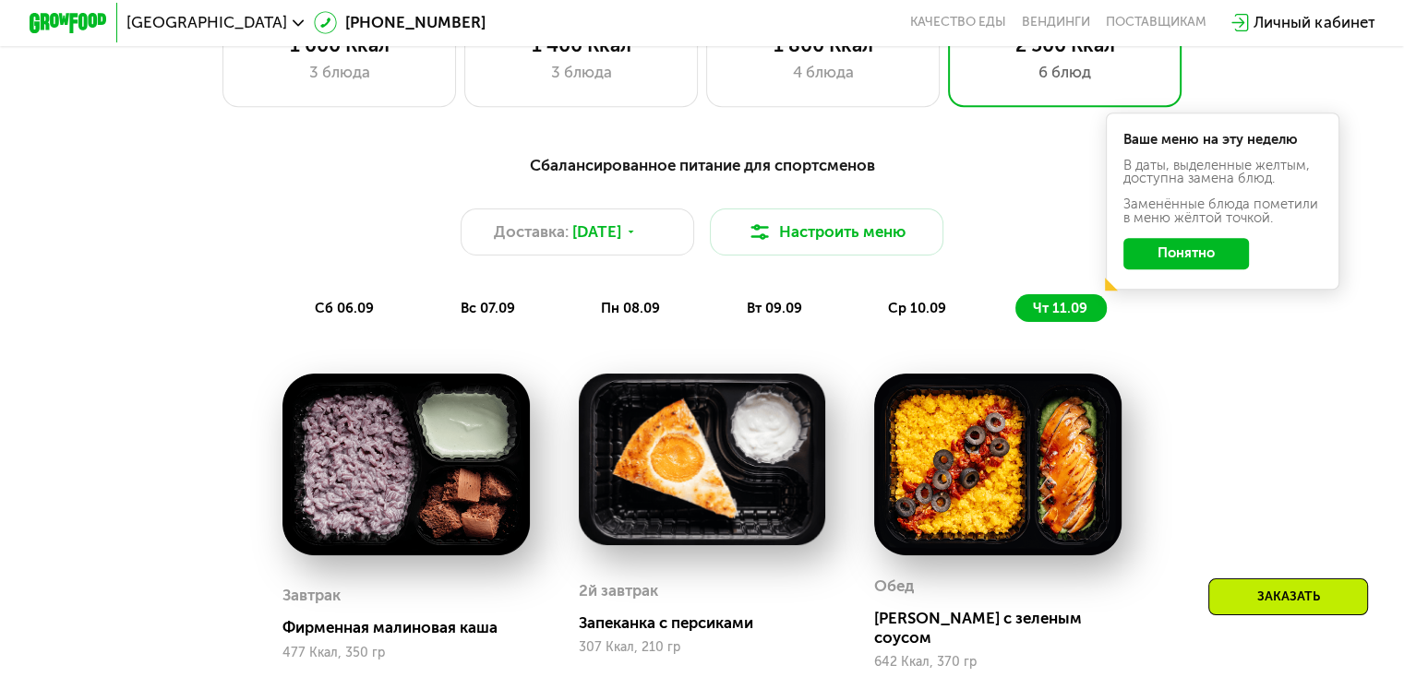
click at [912, 317] on span "ср 10.09" at bounding box center [917, 308] width 58 height 17
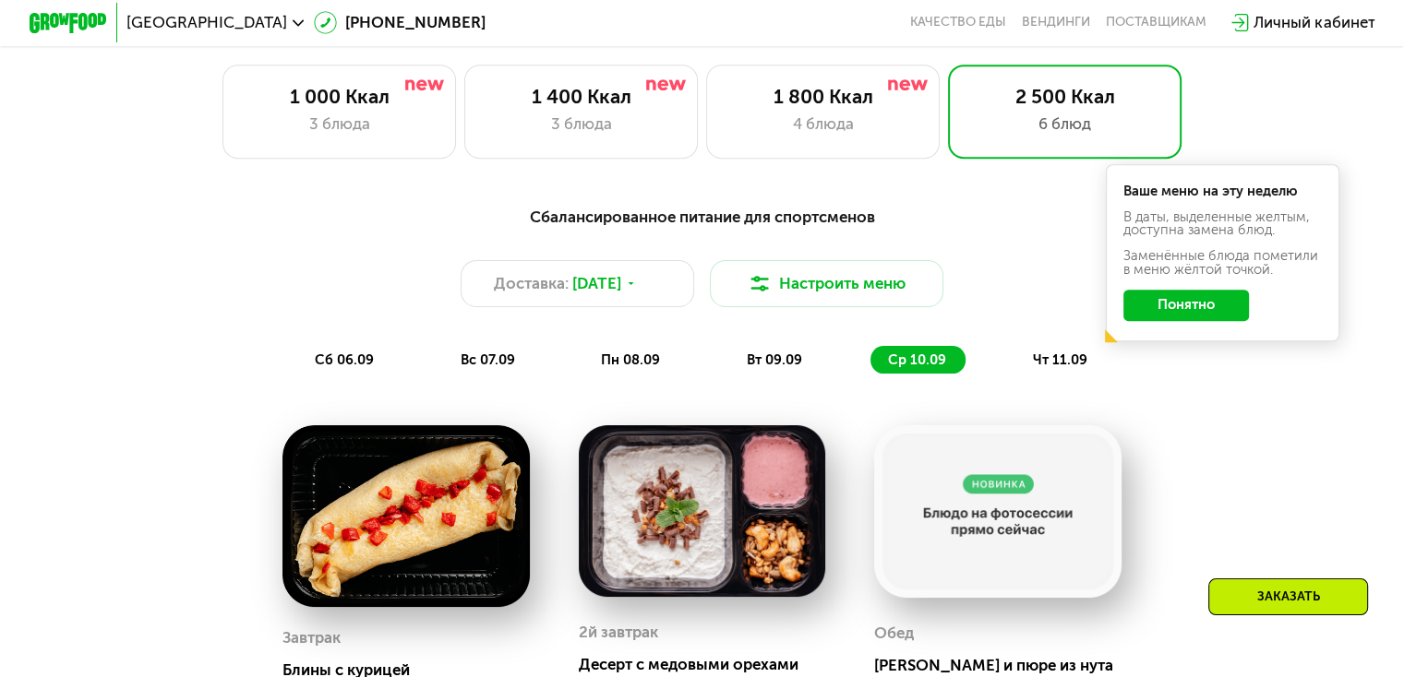
scroll to position [831, 0]
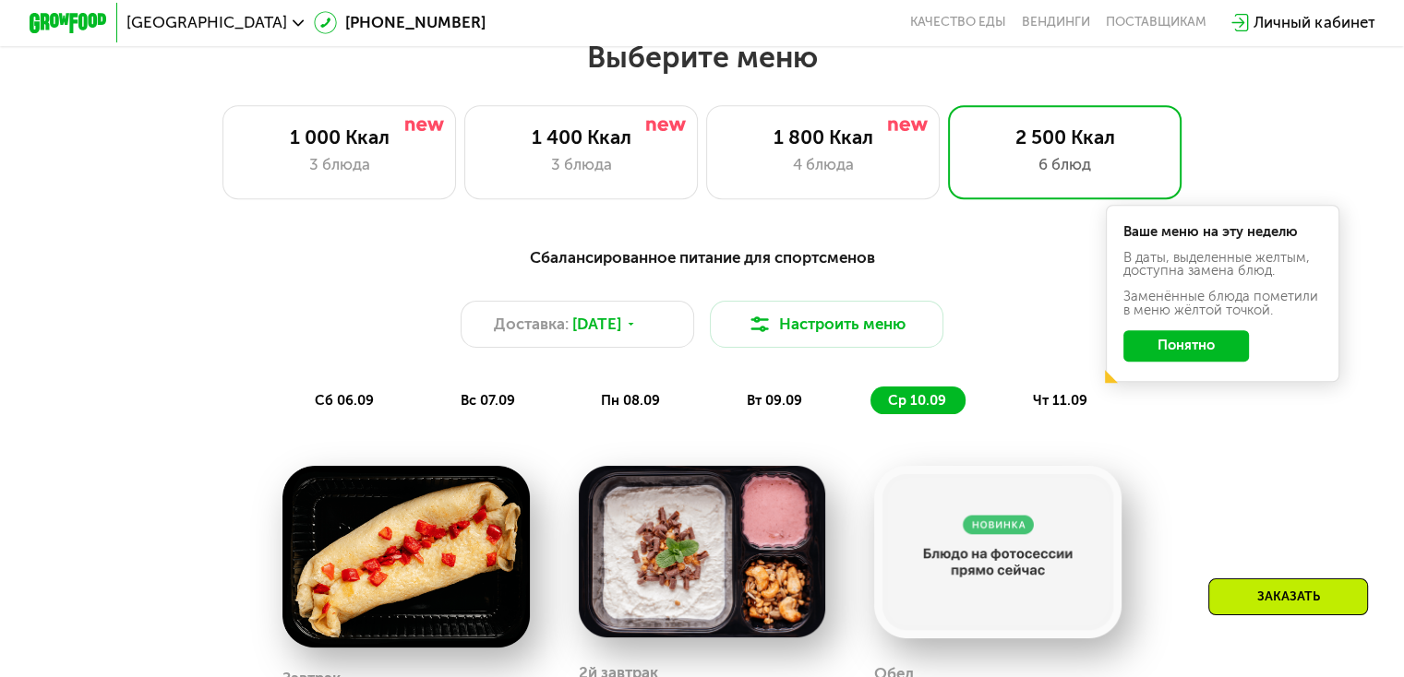
click at [763, 409] on span "вт 09.09" at bounding box center [774, 400] width 55 height 17
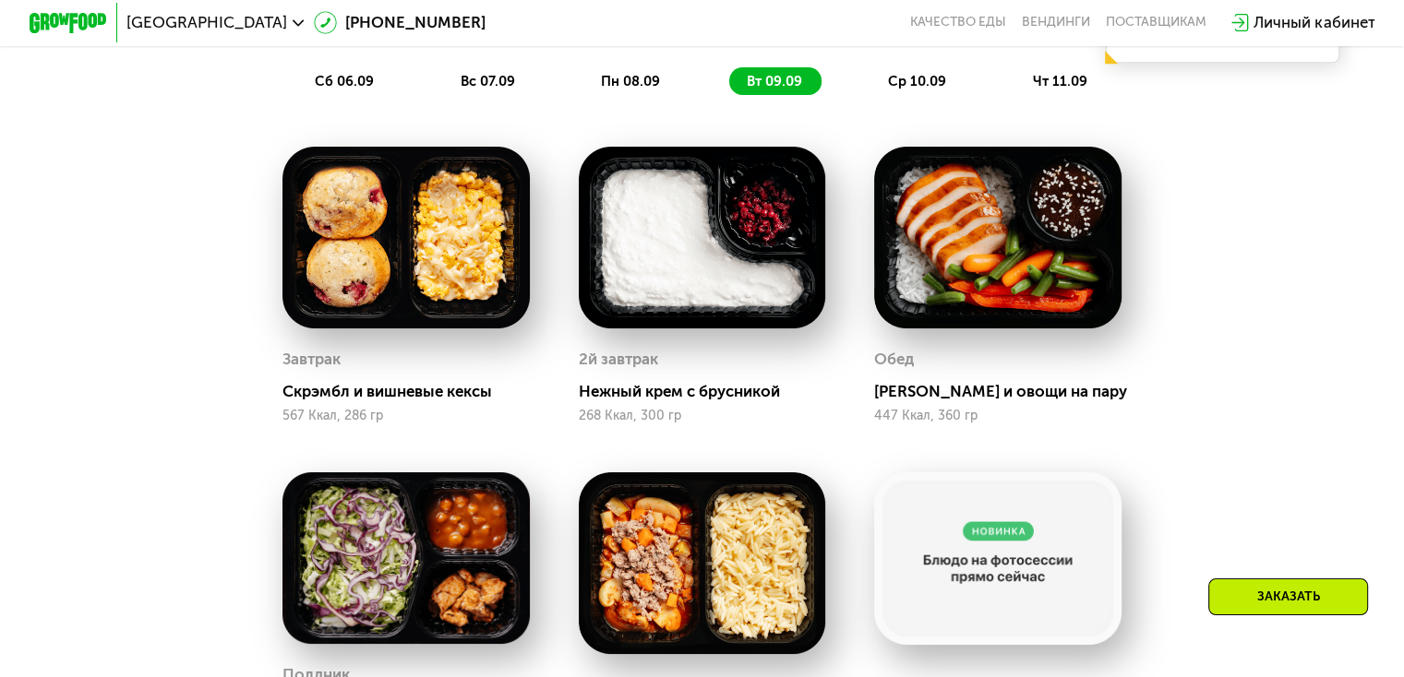
scroll to position [1107, 0]
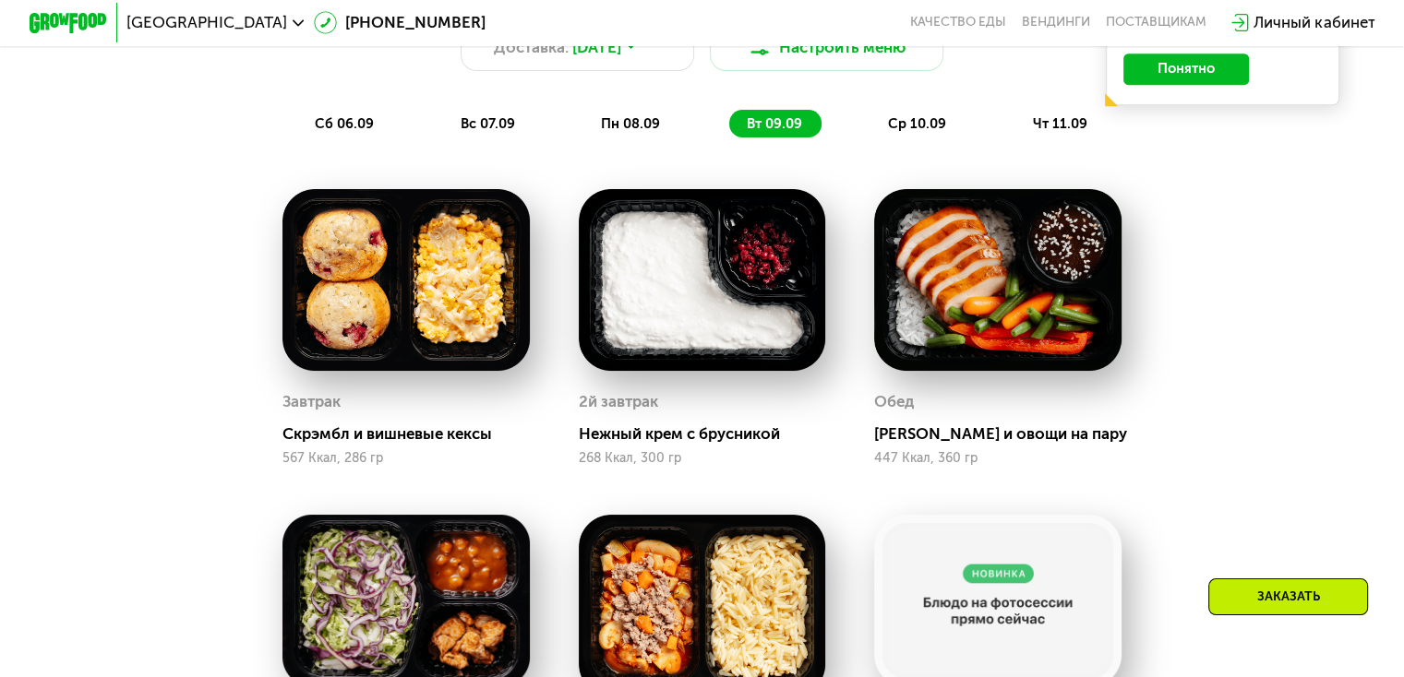
click at [909, 132] on span "ср 10.09" at bounding box center [917, 123] width 58 height 17
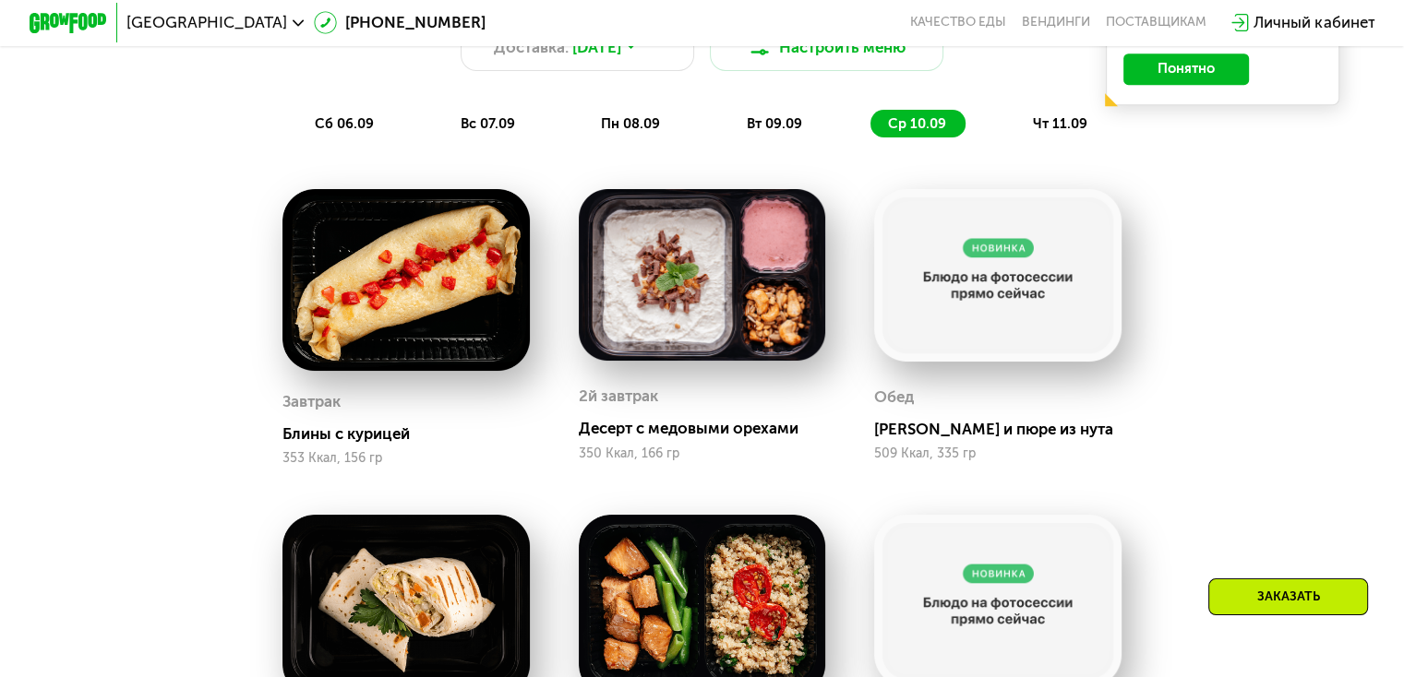
click at [1045, 129] on span "чт 11.09" at bounding box center [1060, 123] width 54 height 17
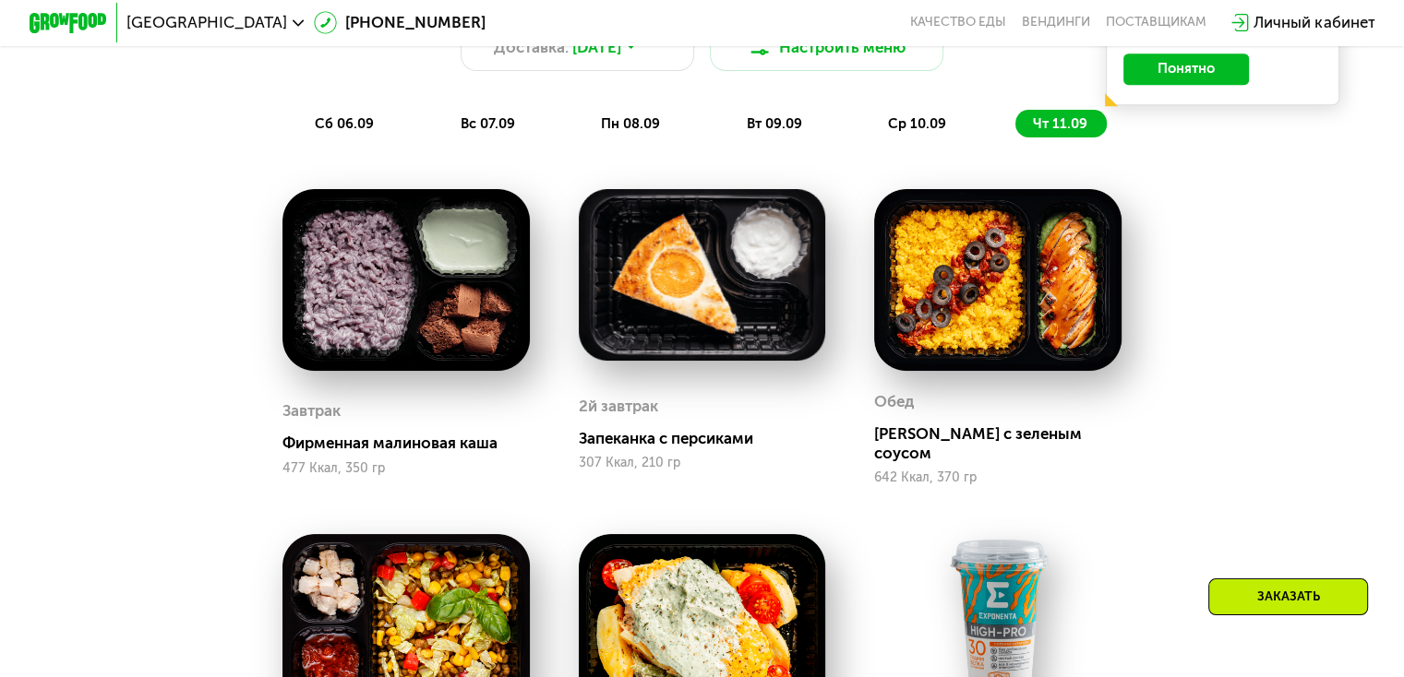
click at [358, 129] on span "сб 06.09" at bounding box center [344, 123] width 59 height 17
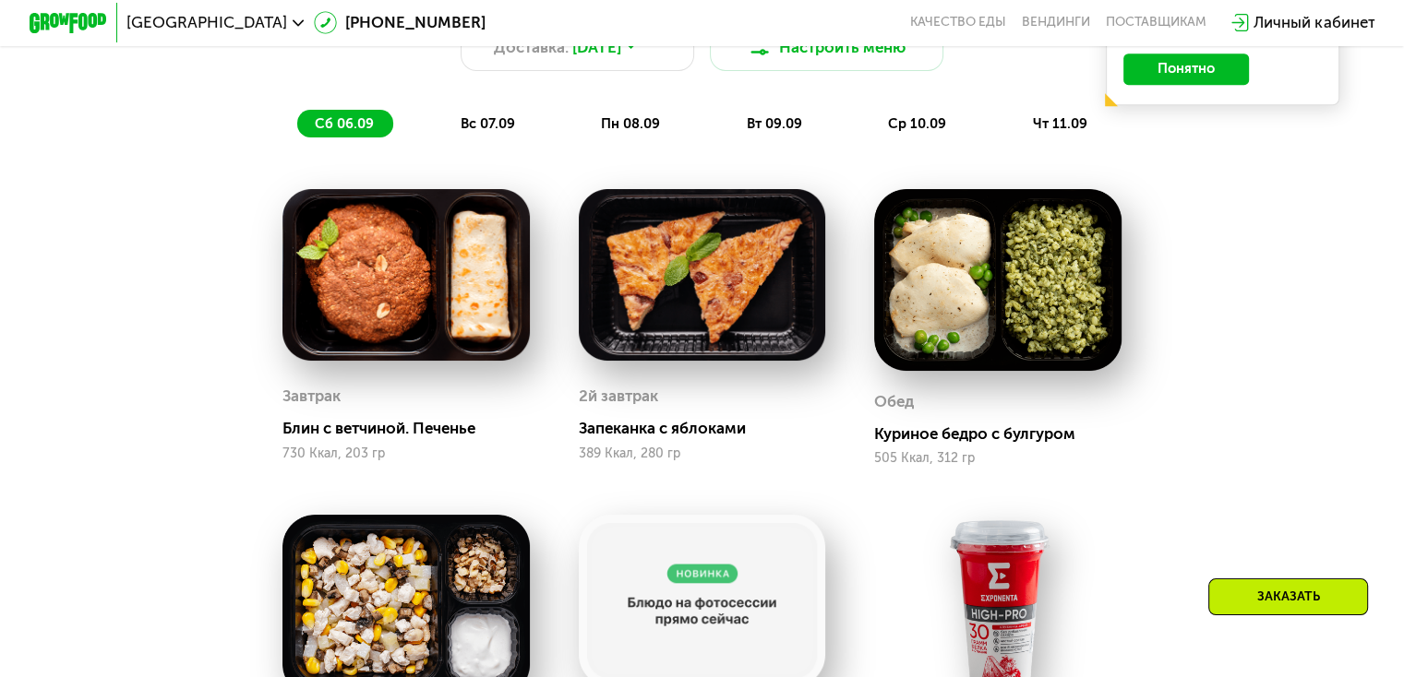
click at [498, 128] on span "вс 07.09" at bounding box center [488, 123] width 54 height 17
